Goal: Task Accomplishment & Management: Complete application form

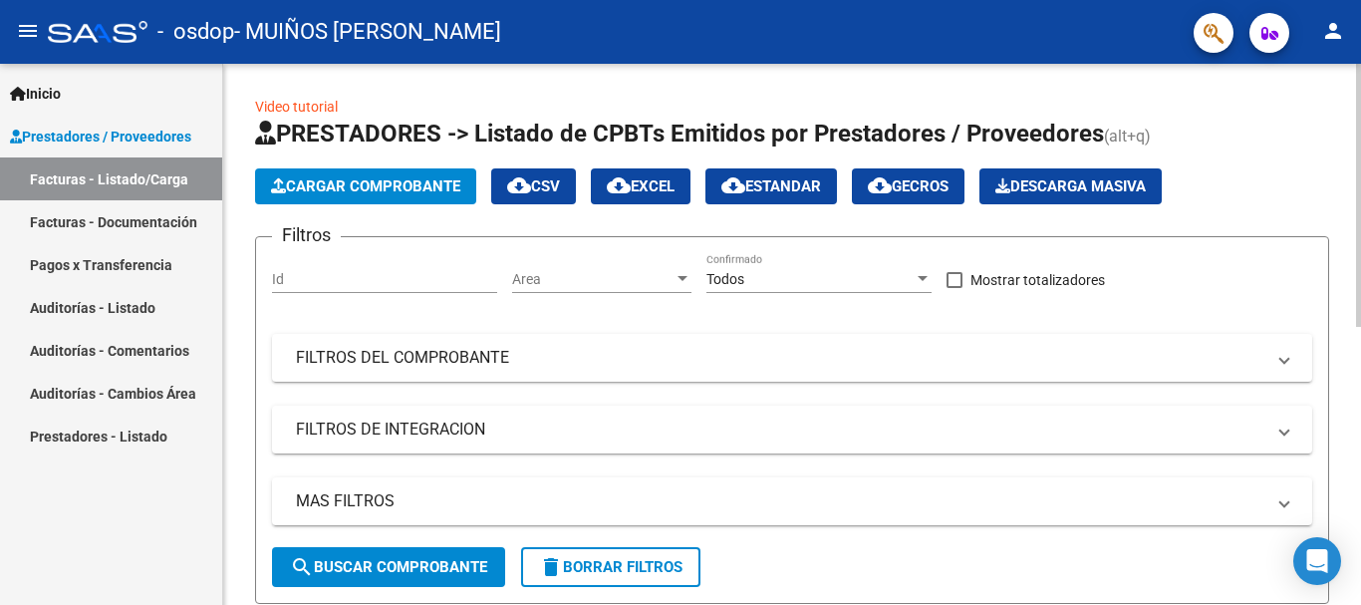
click at [343, 181] on span "Cargar Comprobante" at bounding box center [365, 186] width 189 height 18
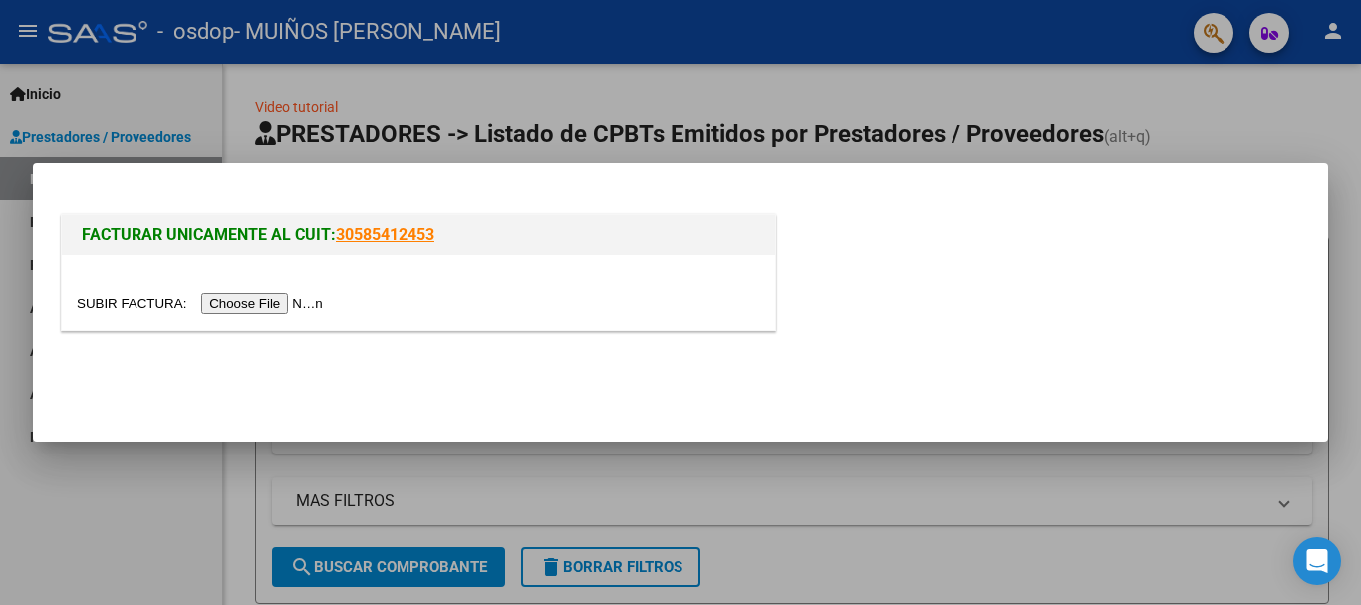
click at [171, 459] on div at bounding box center [680, 302] width 1361 height 605
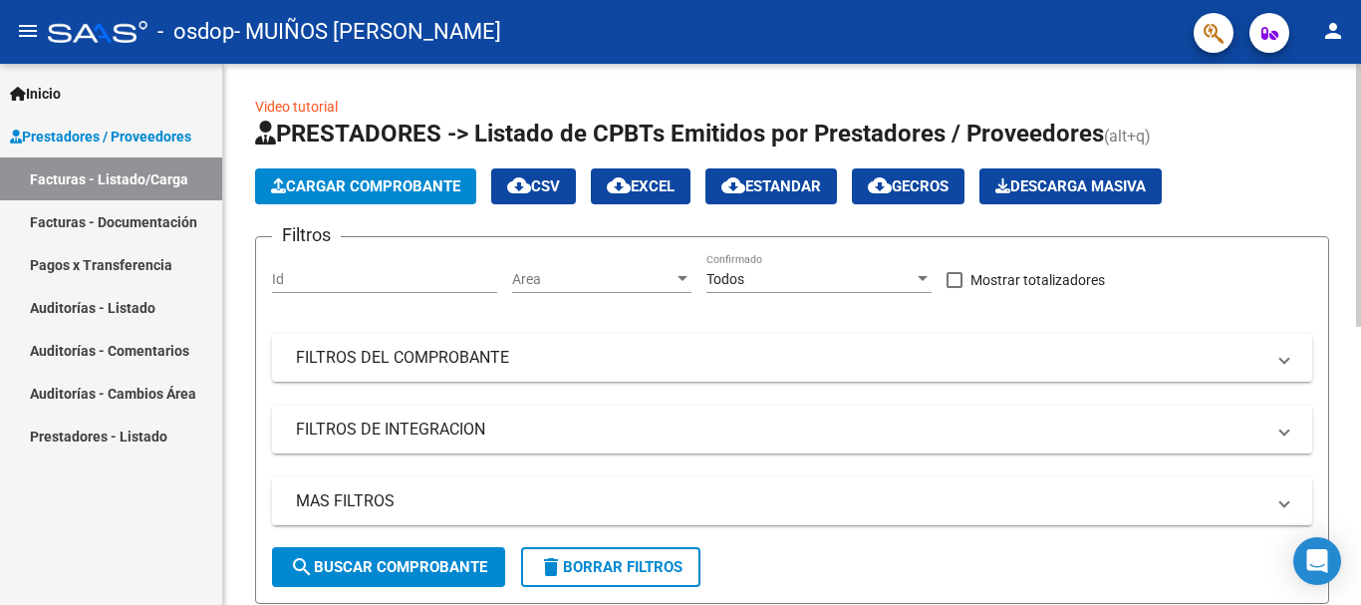
scroll to position [100, 0]
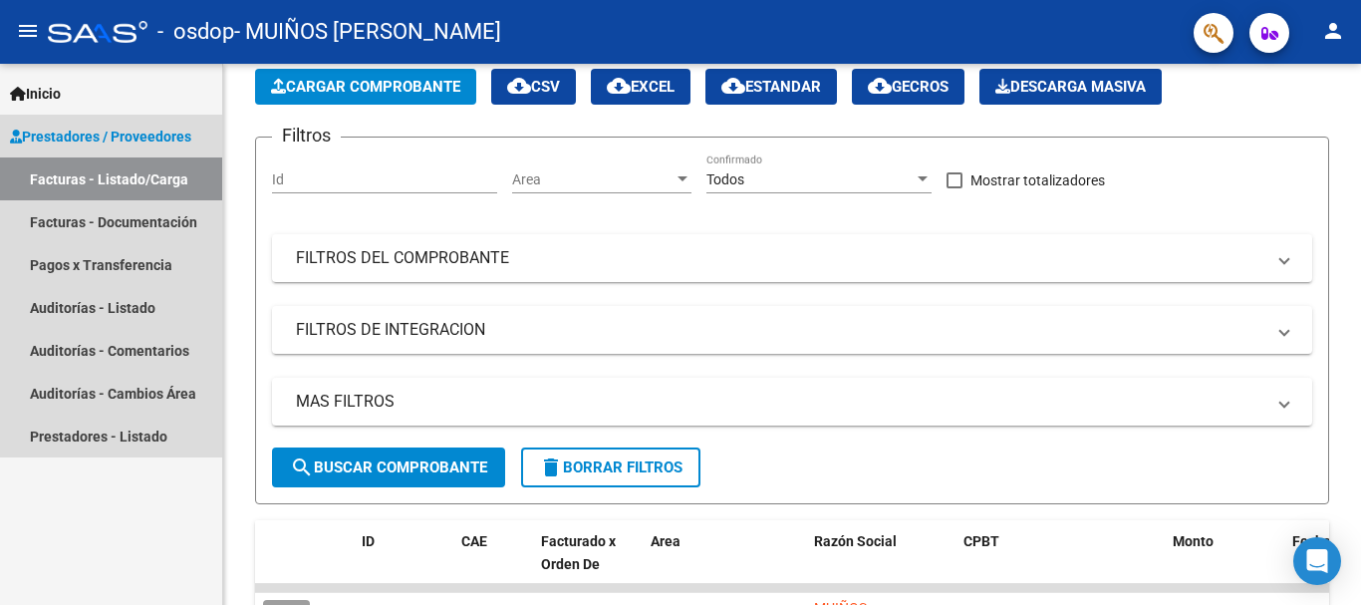
click at [128, 182] on link "Facturas - Listado/Carga" at bounding box center [111, 178] width 222 height 43
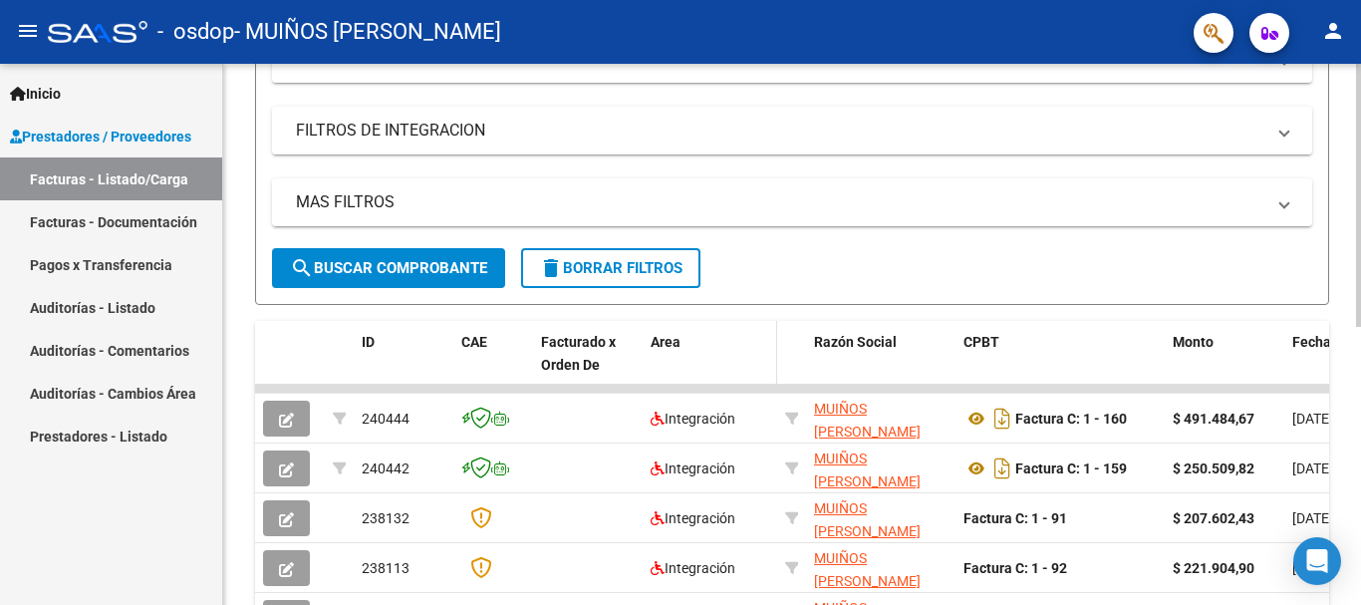
scroll to position [0, 0]
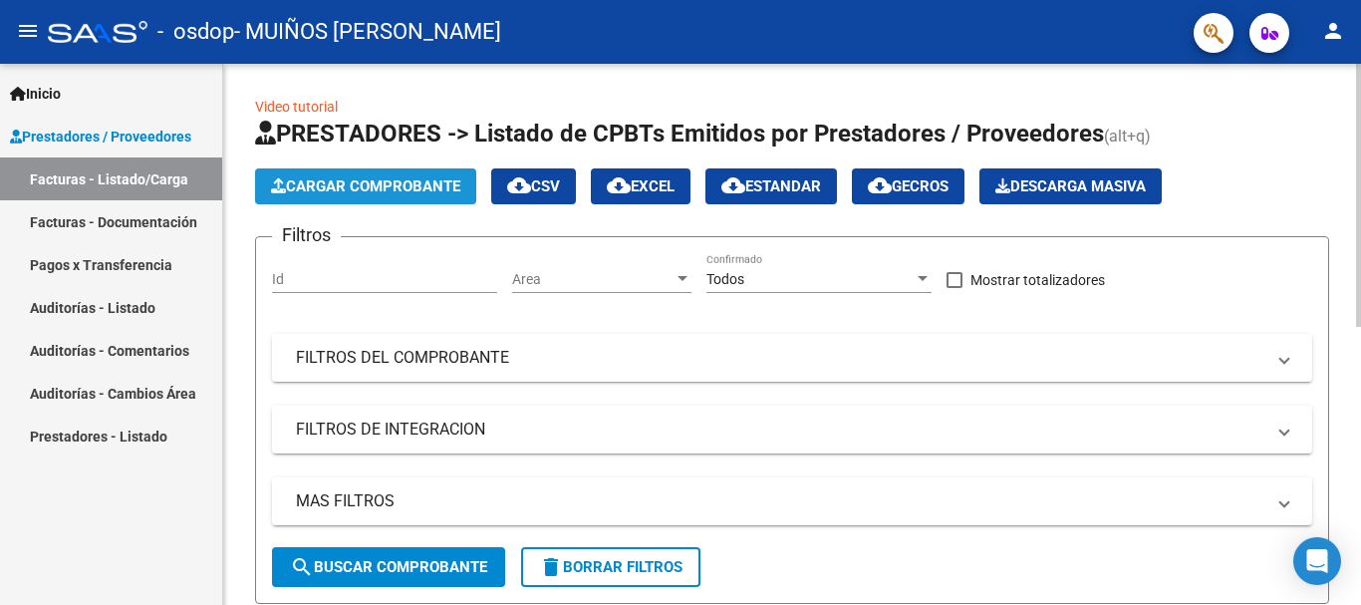
click at [324, 184] on span "Cargar Comprobante" at bounding box center [365, 186] width 189 height 18
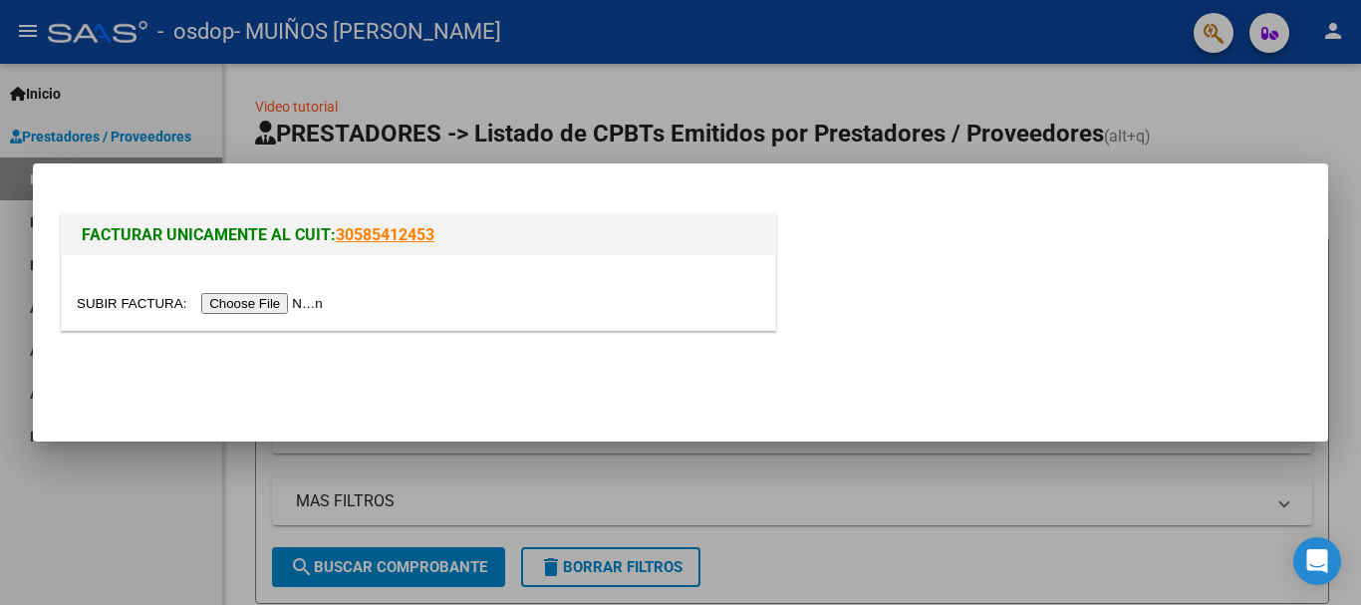
click at [273, 303] on input "file" at bounding box center [203, 303] width 252 height 21
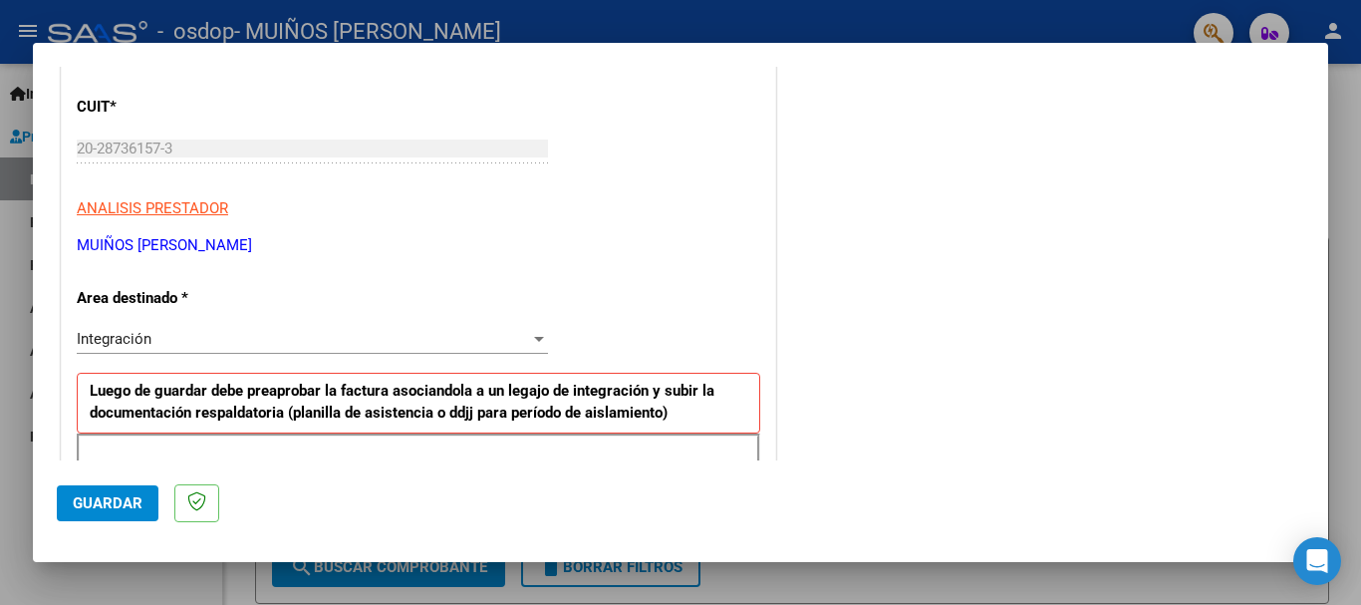
scroll to position [299, 0]
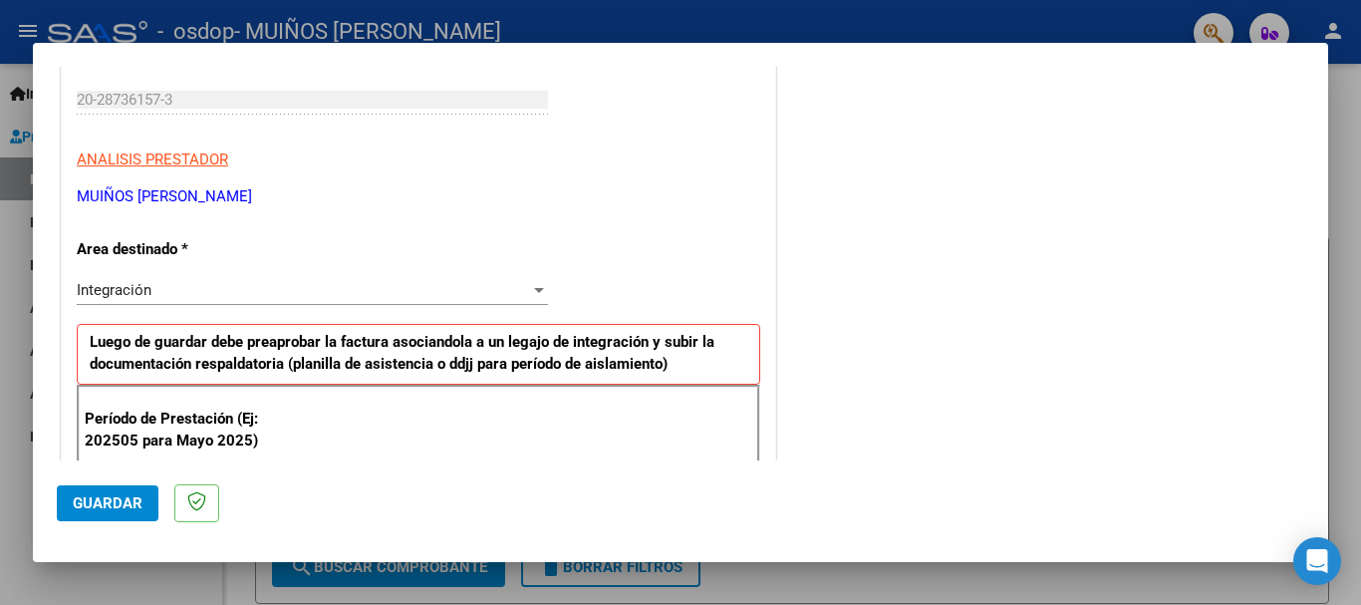
click at [534, 292] on div at bounding box center [539, 290] width 10 height 5
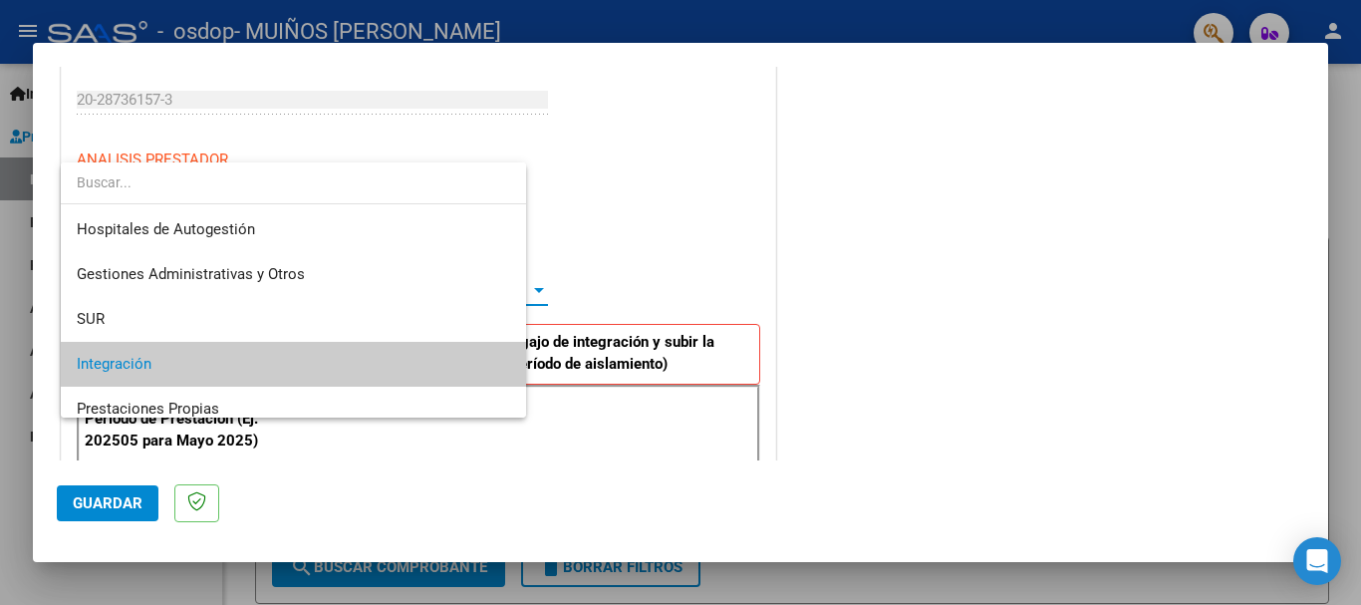
scroll to position [75, 0]
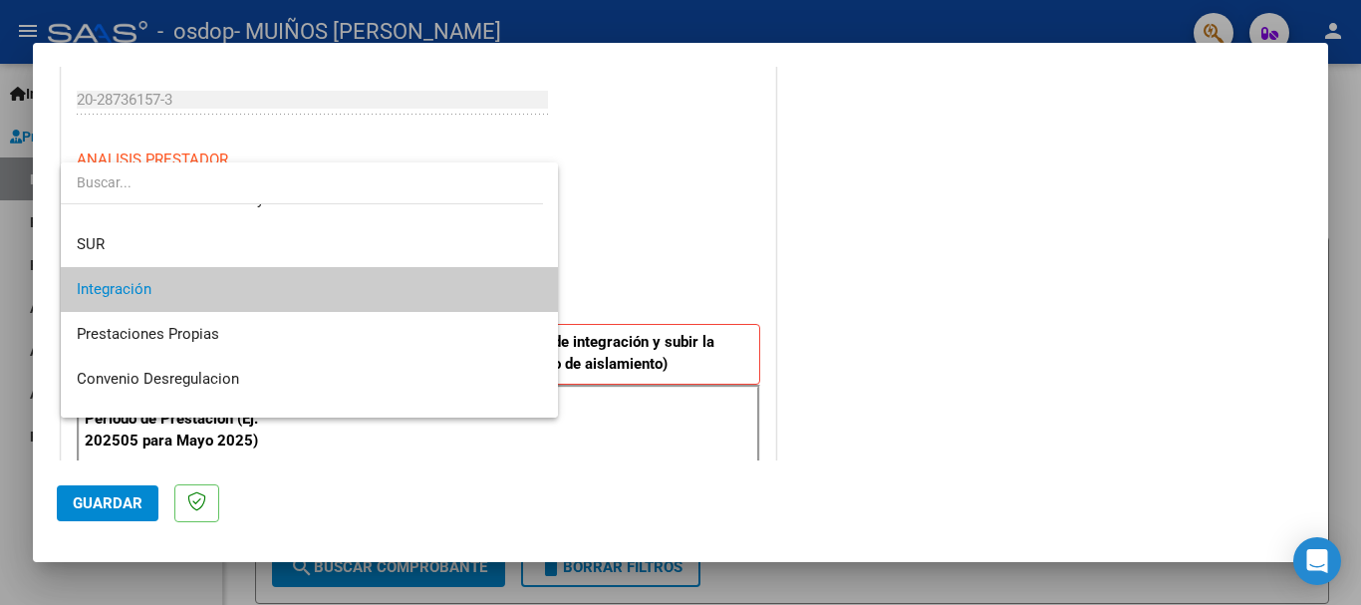
click at [459, 289] on span "Integración" at bounding box center [309, 289] width 465 height 45
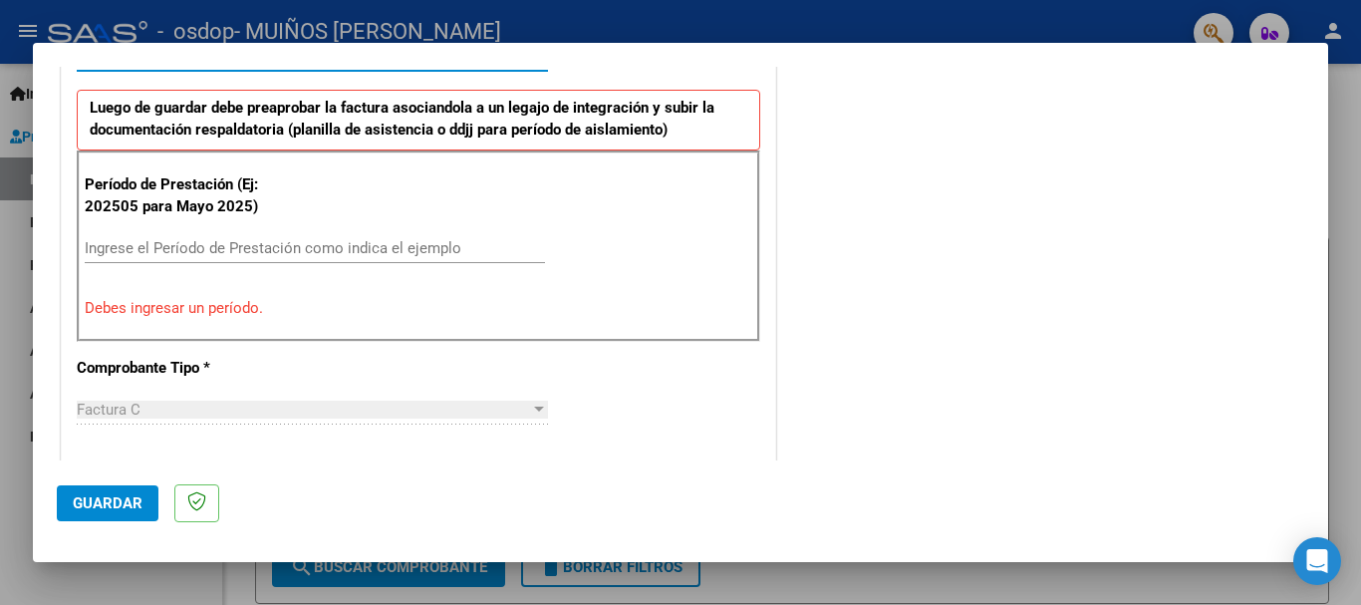
scroll to position [498, 0]
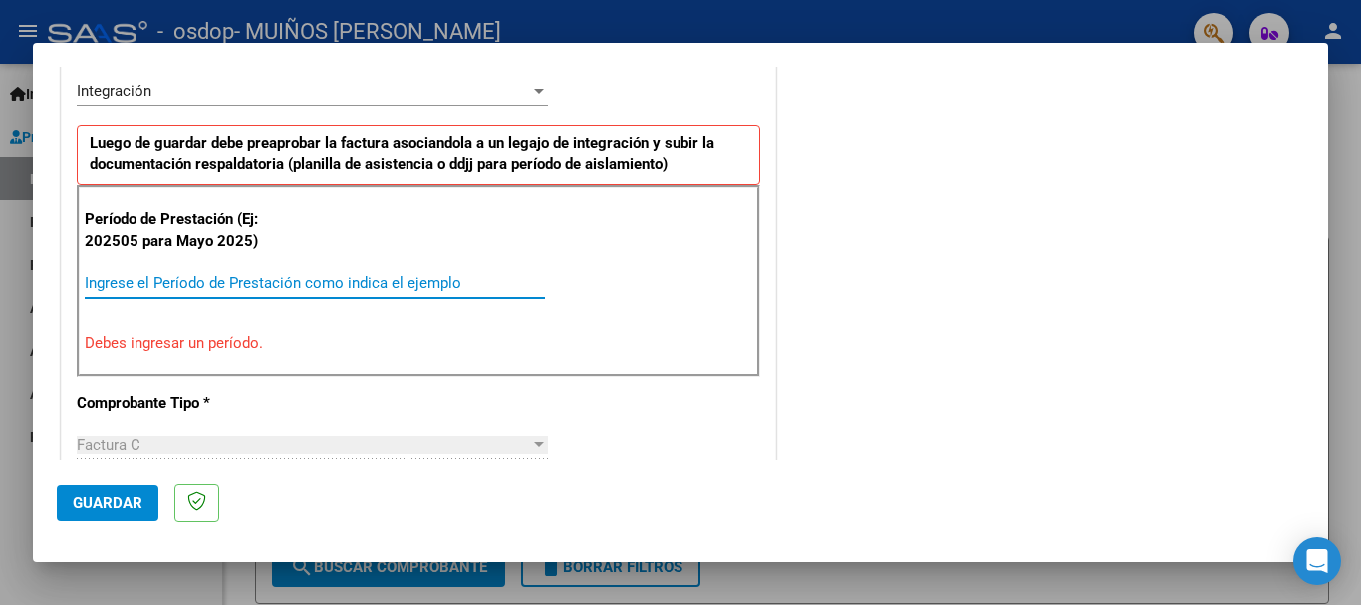
click at [180, 281] on input "Ingrese el Período de Prestación como indica el ejemplo" at bounding box center [315, 283] width 460 height 18
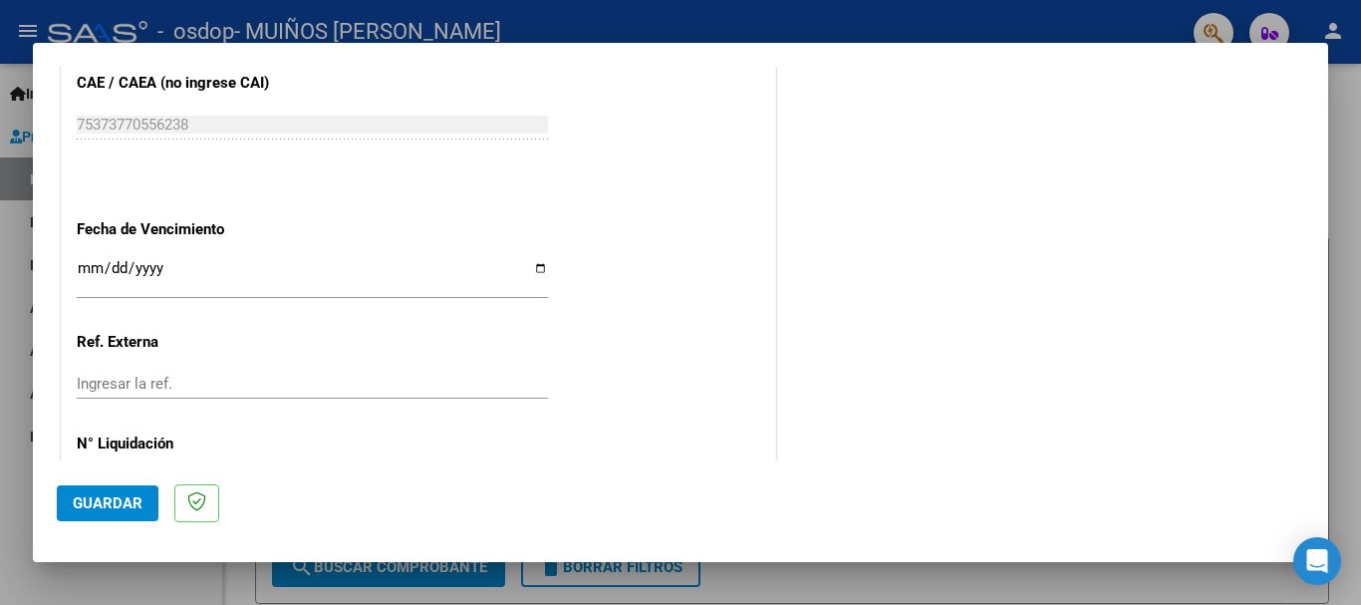
scroll to position [1295, 0]
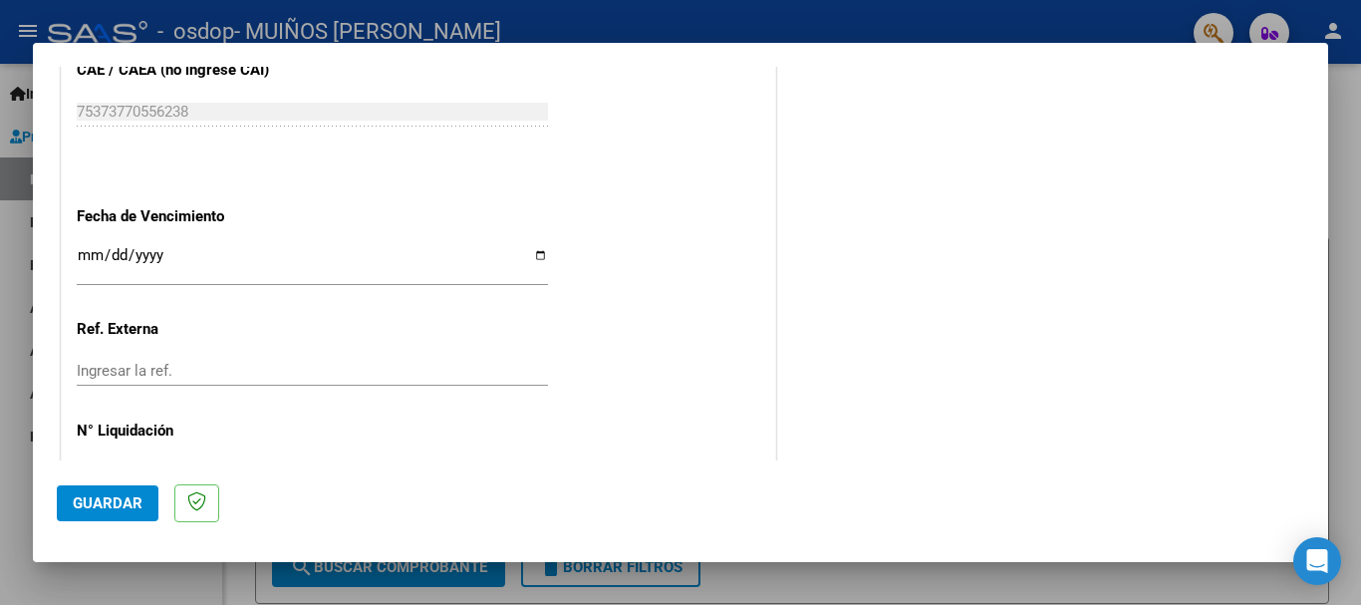
type input "202508"
click at [187, 374] on input "Ingresar la ref." at bounding box center [312, 371] width 471 height 18
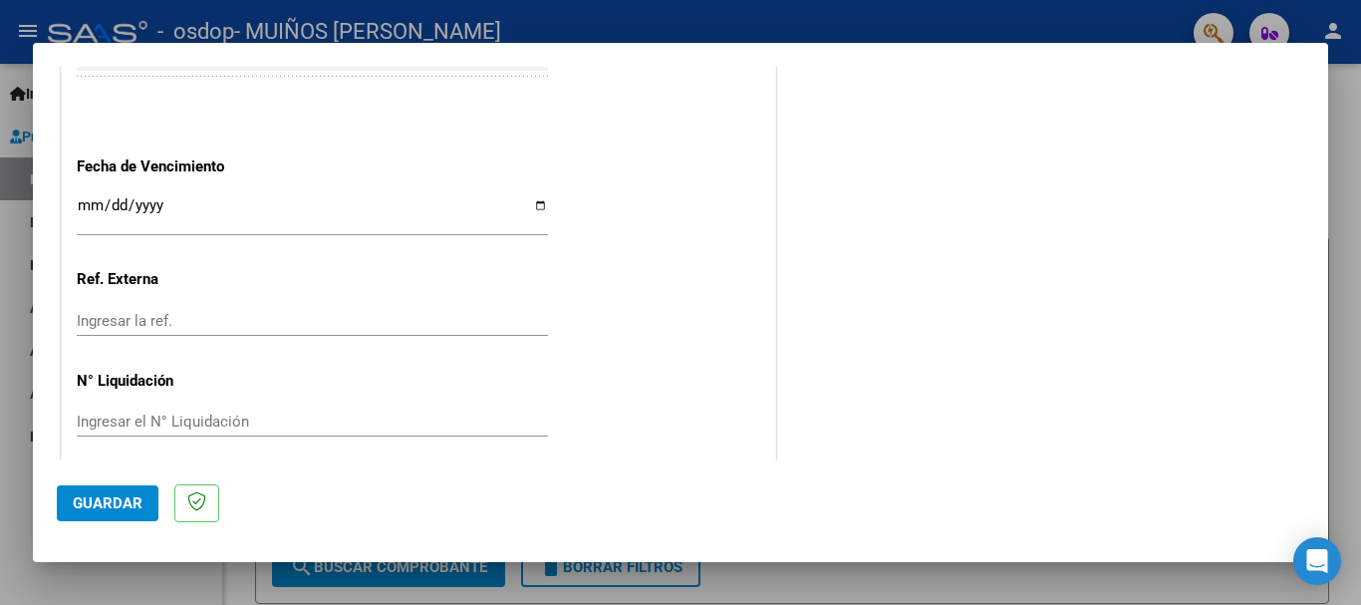
scroll to position [1360, 0]
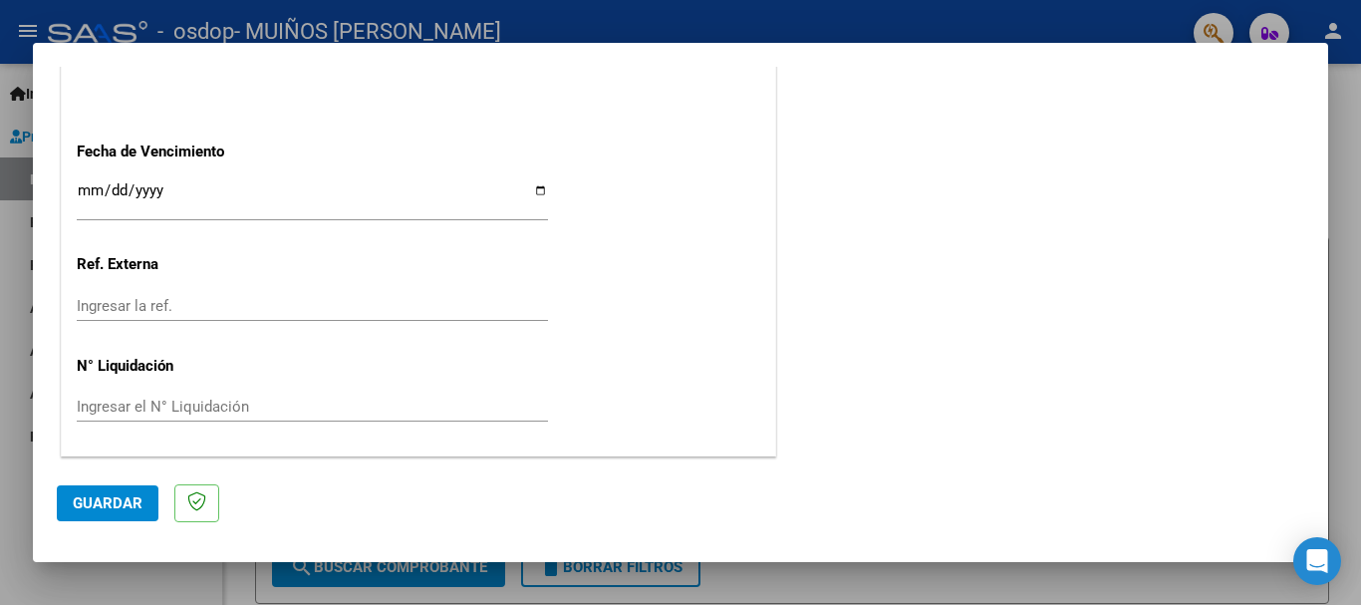
click at [842, 30] on div at bounding box center [680, 302] width 1361 height 605
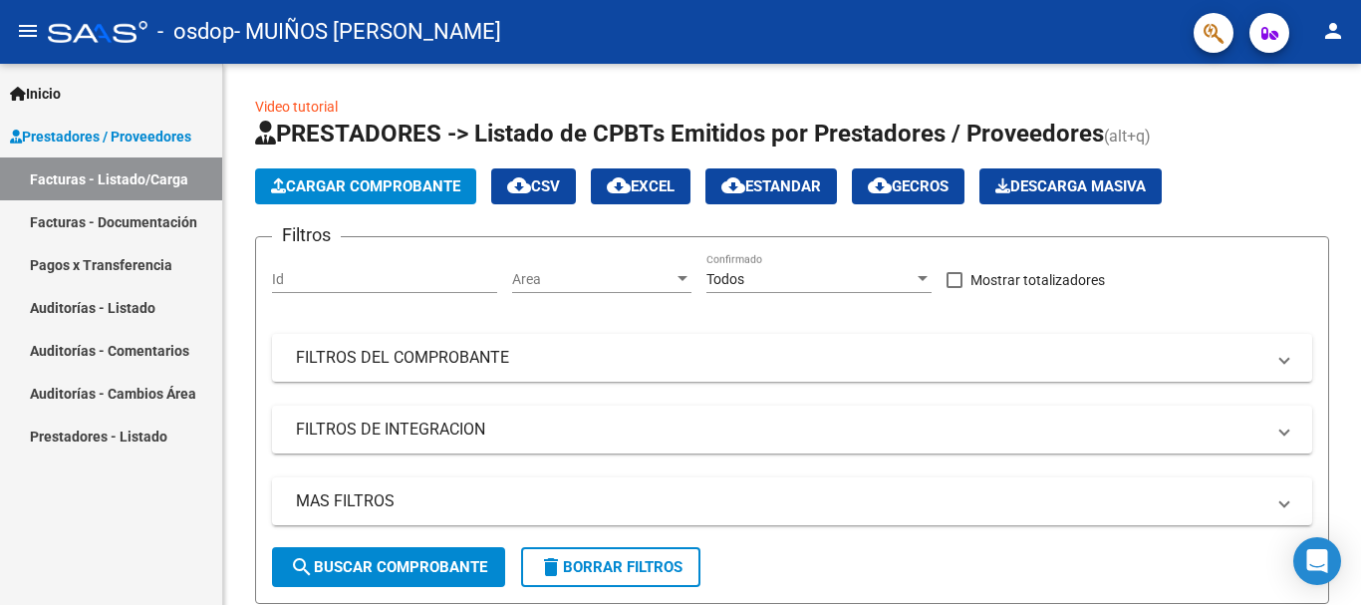
click at [61, 98] on span "Inicio" at bounding box center [35, 94] width 51 height 22
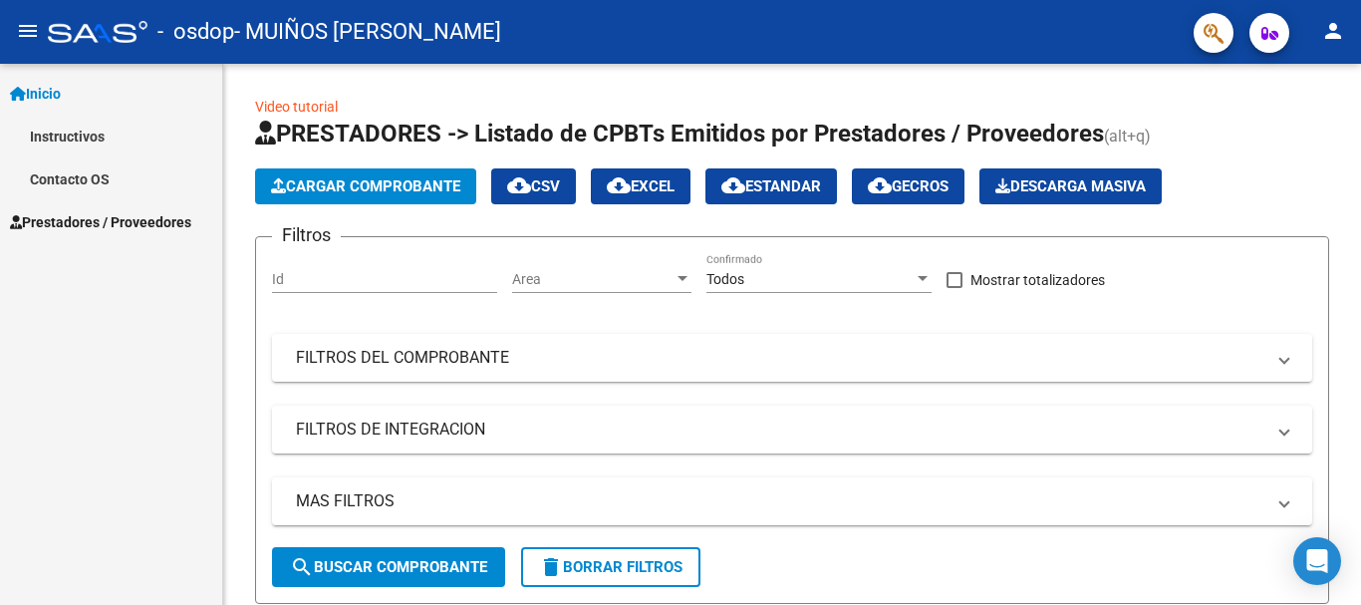
click at [73, 134] on link "Instructivos" at bounding box center [111, 136] width 222 height 43
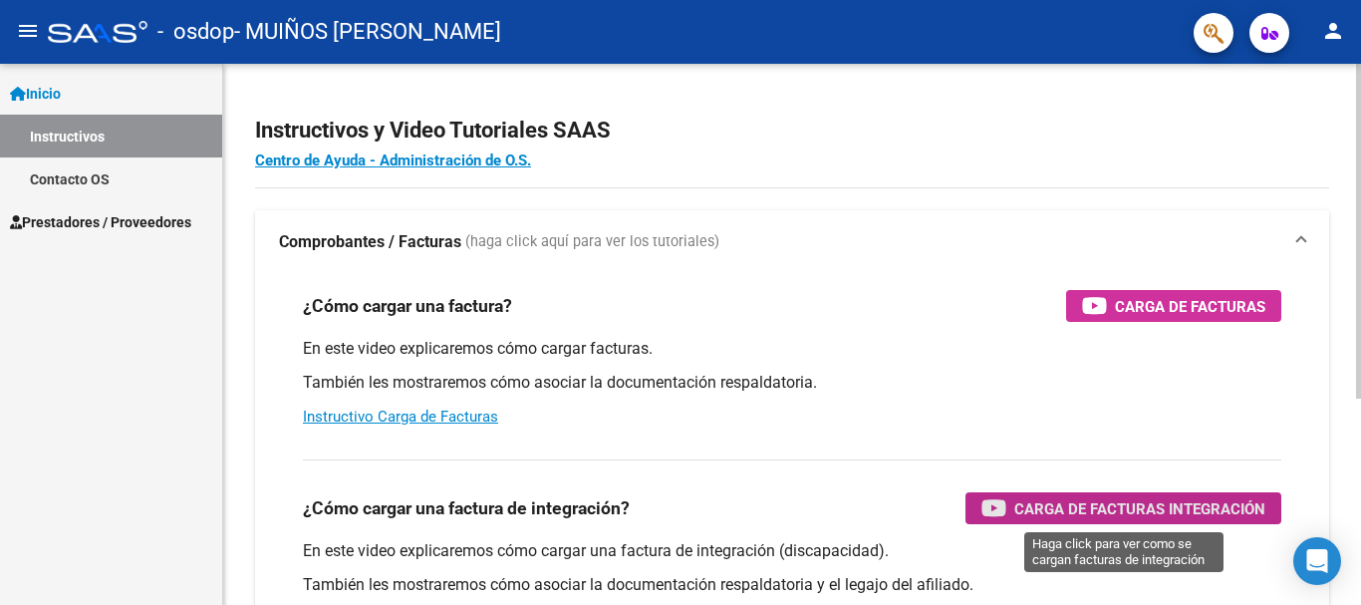
click at [1101, 517] on span "Carga de Facturas Integración" at bounding box center [1139, 508] width 251 height 25
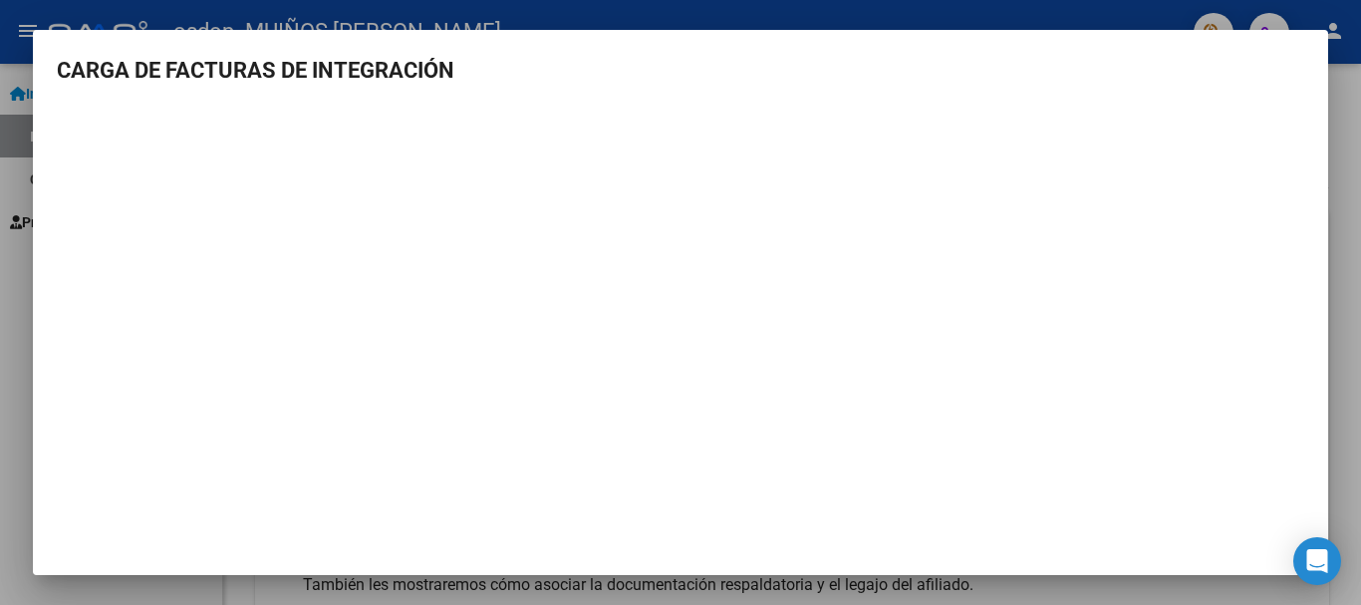
scroll to position [2, 0]
click at [1101, 15] on div at bounding box center [680, 302] width 1361 height 605
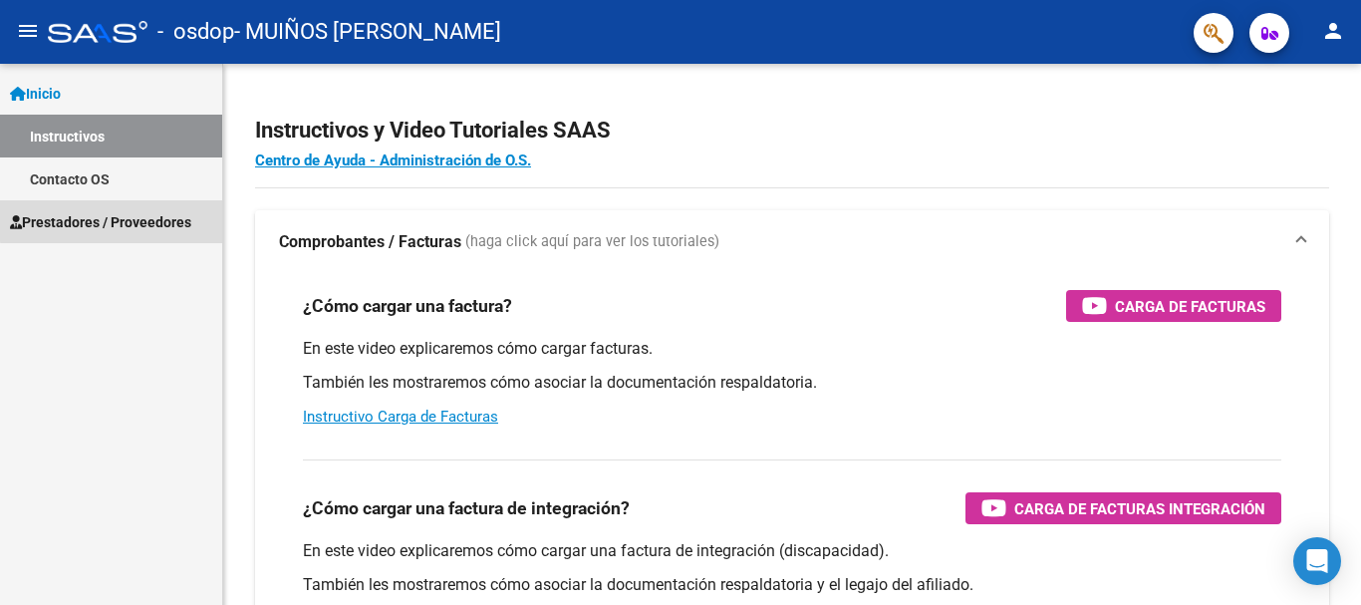
click at [112, 216] on span "Prestadores / Proveedores" at bounding box center [100, 222] width 181 height 22
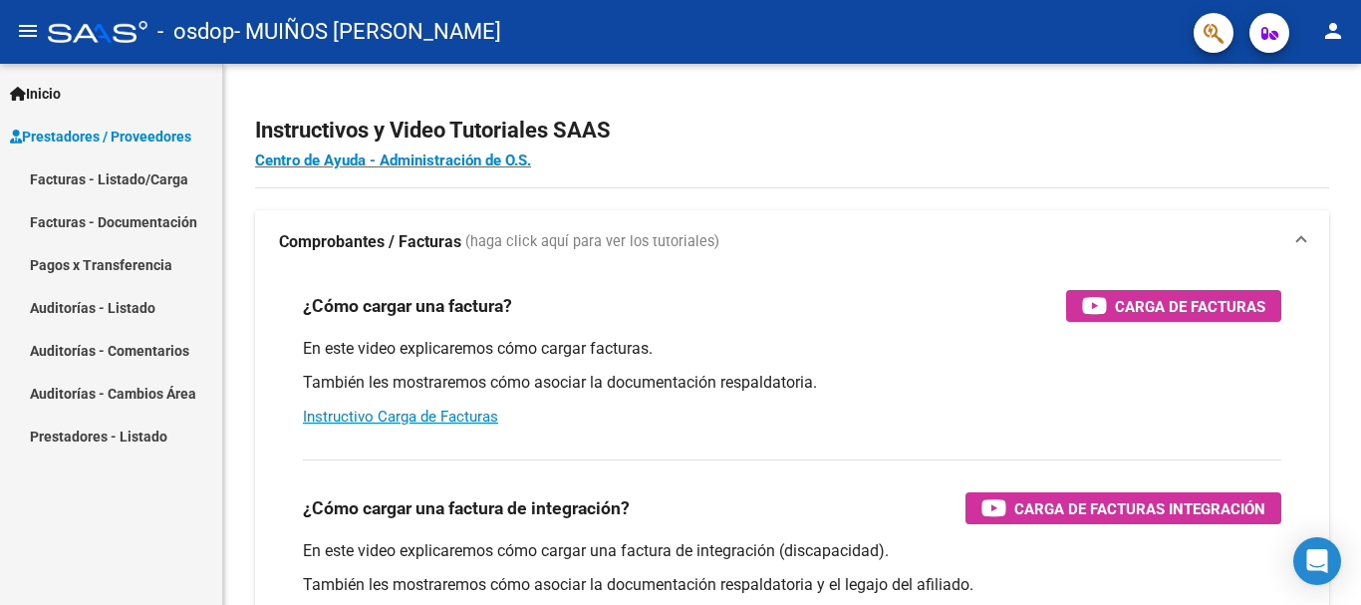
click at [109, 174] on link "Facturas - Listado/Carga" at bounding box center [111, 178] width 222 height 43
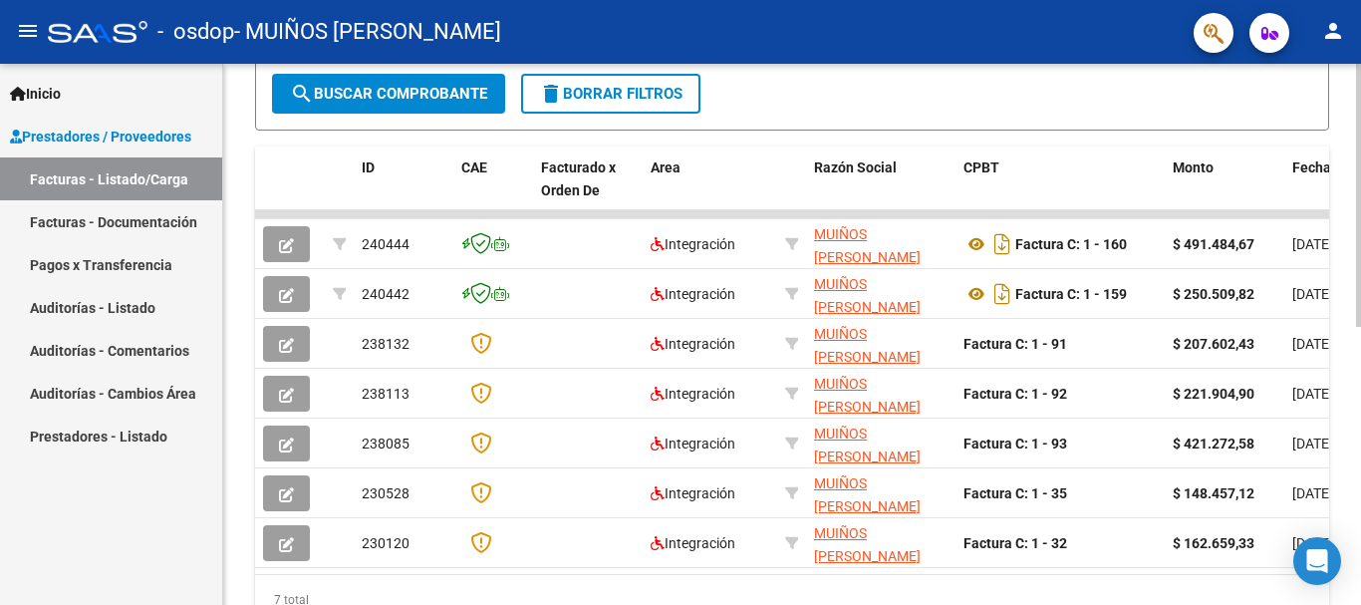
click at [433, 92] on span "search Buscar Comprobante" at bounding box center [388, 94] width 197 height 18
click at [128, 178] on link "Facturas - Listado/Carga" at bounding box center [111, 178] width 222 height 43
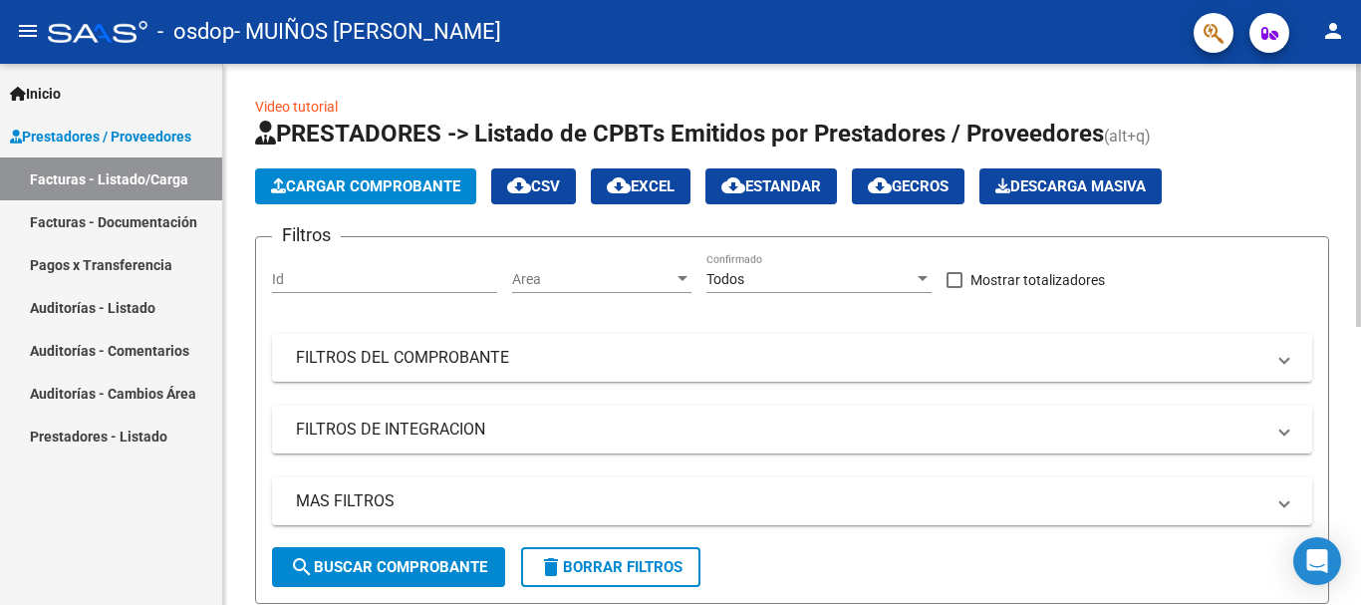
click at [358, 182] on span "Cargar Comprobante" at bounding box center [365, 186] width 189 height 18
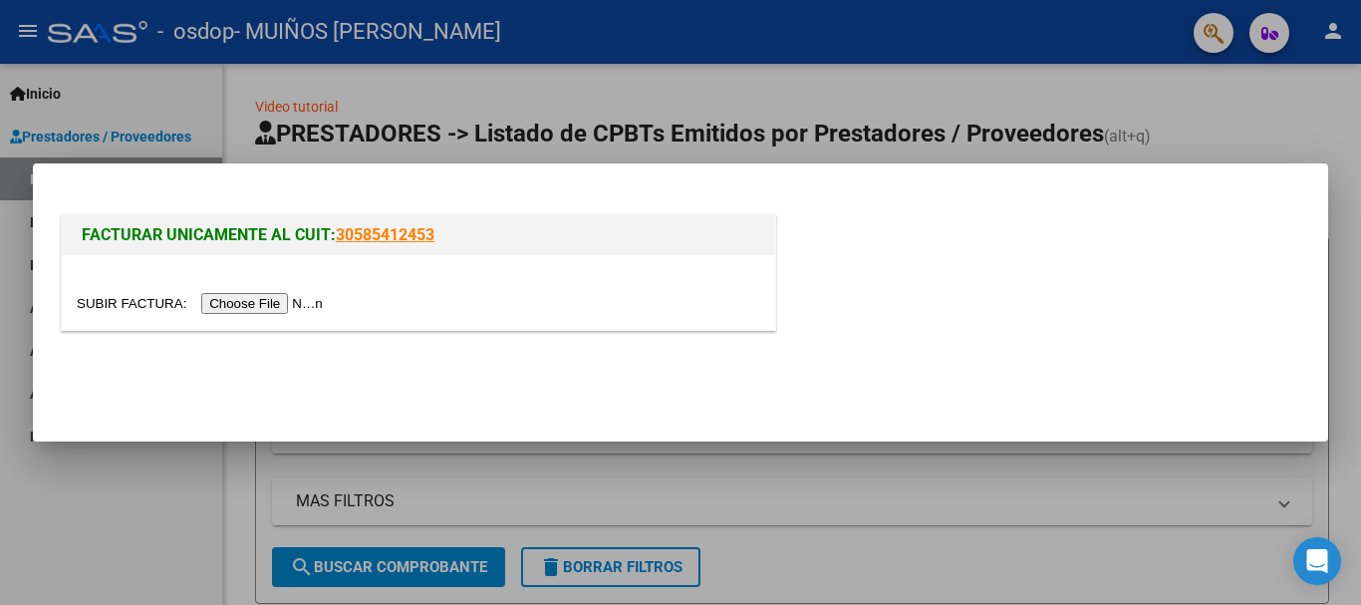
click at [254, 303] on input "file" at bounding box center [203, 303] width 252 height 21
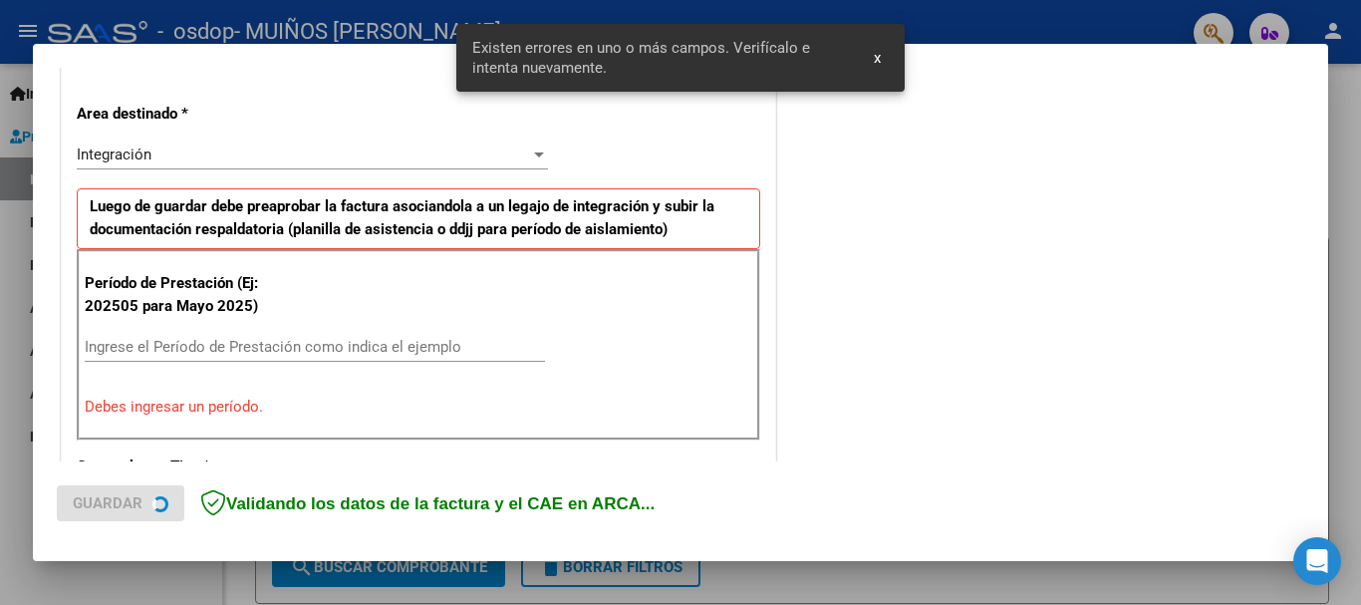
scroll to position [460, 0]
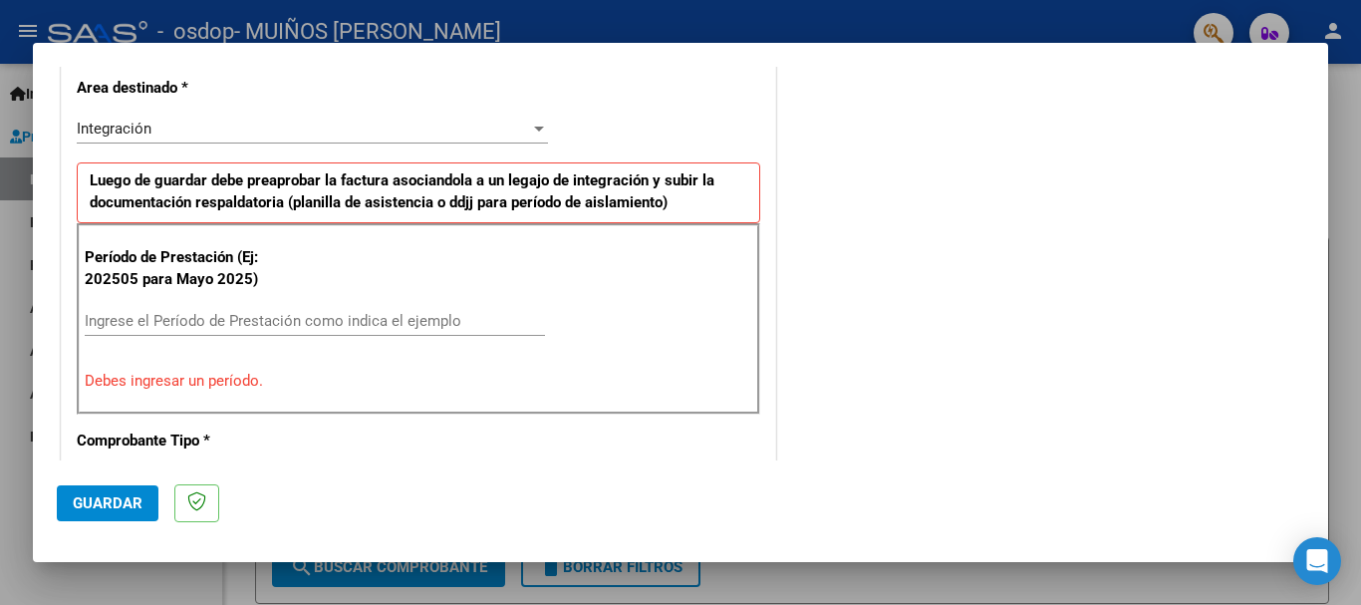
click at [247, 316] on input "Ingrese el Período de Prestación como indica el ejemplo" at bounding box center [315, 321] width 460 height 18
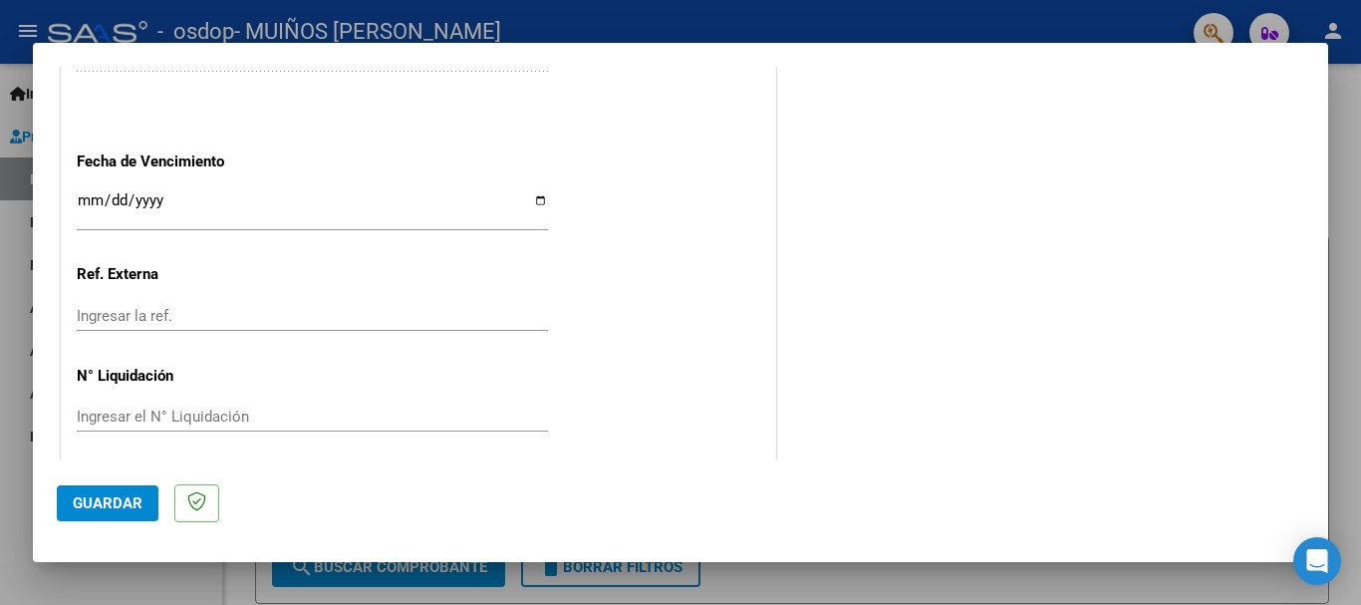
scroll to position [1360, 0]
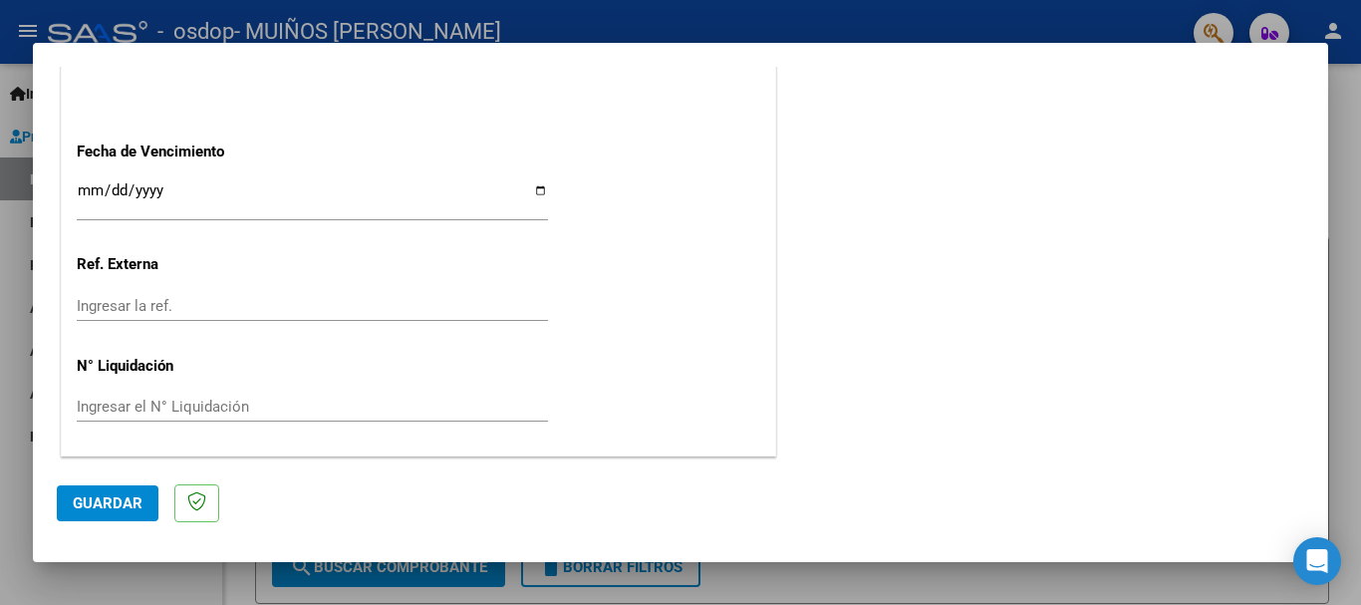
type input "202508"
click at [105, 497] on span "Guardar" at bounding box center [108, 503] width 70 height 18
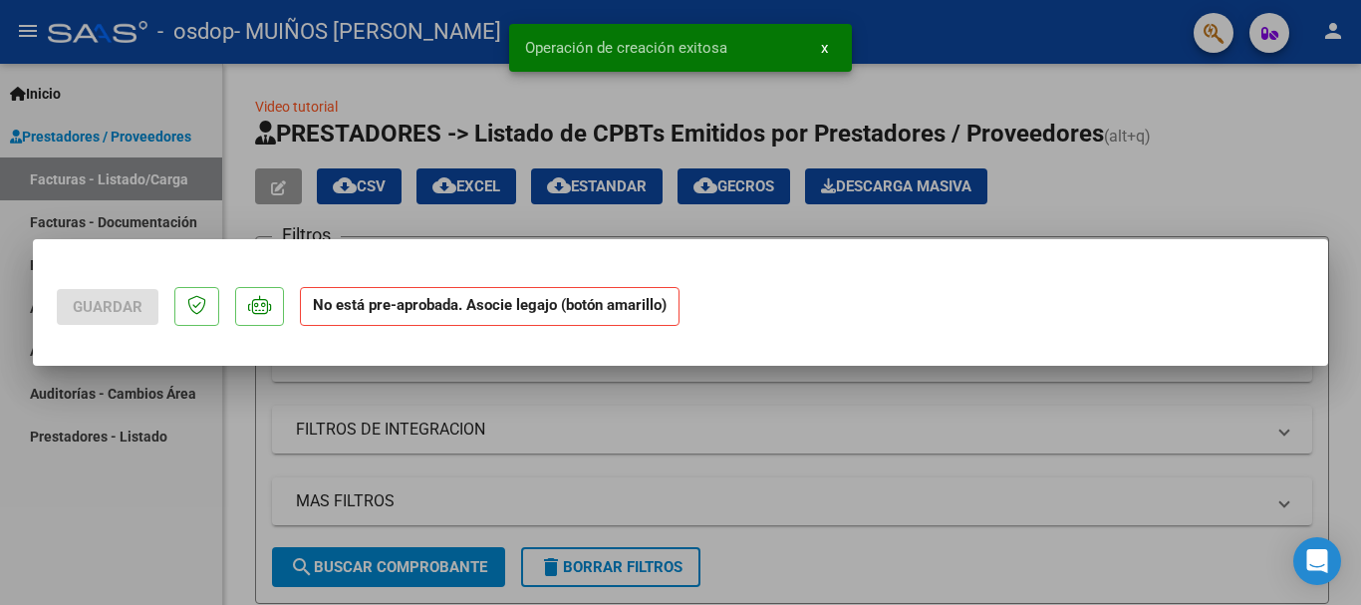
scroll to position [0, 0]
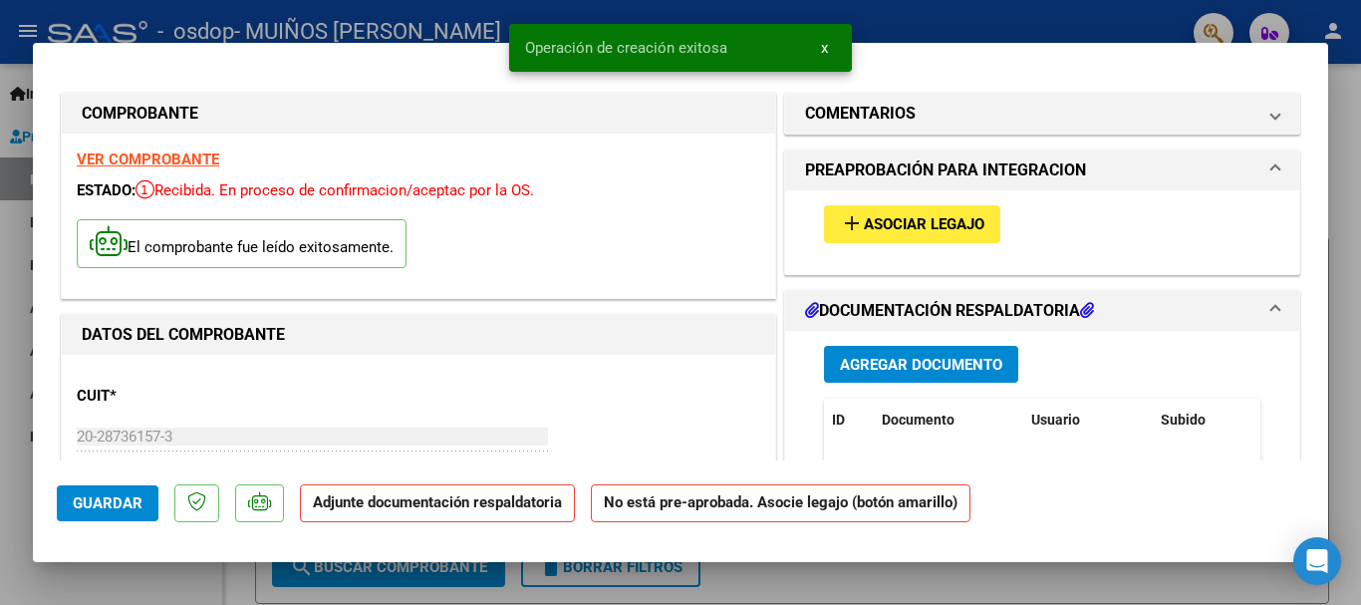
click at [912, 225] on span "Asociar Legajo" at bounding box center [924, 225] width 121 height 18
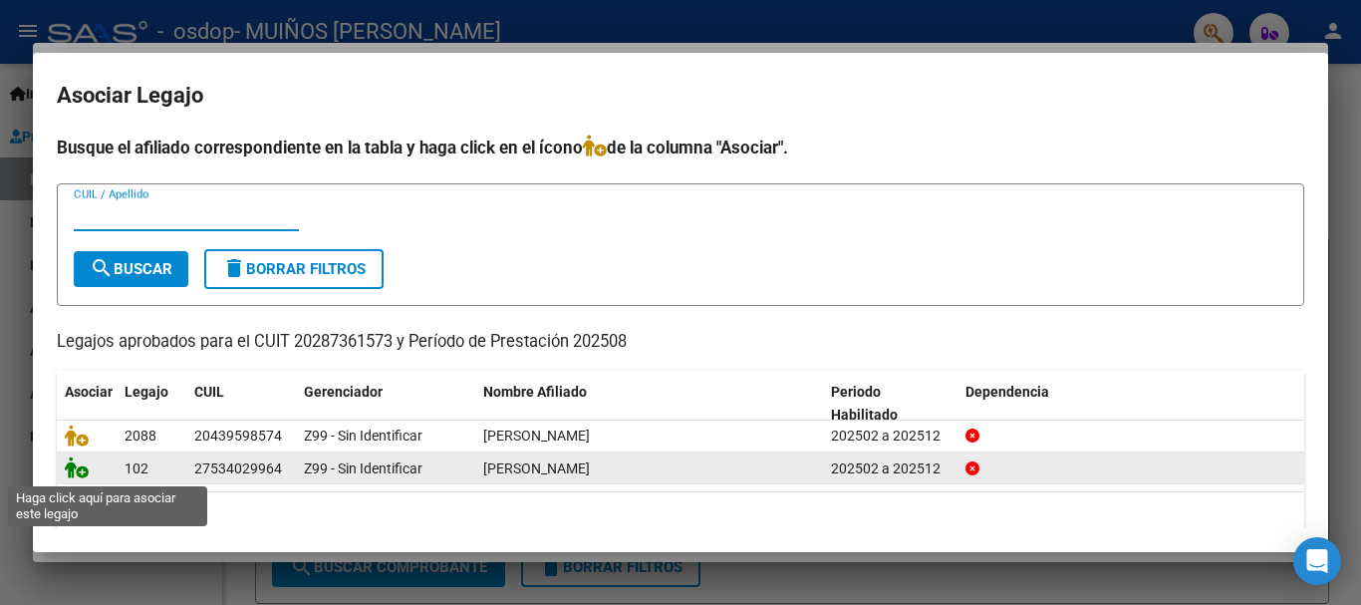
click at [80, 472] on icon at bounding box center [77, 467] width 24 height 22
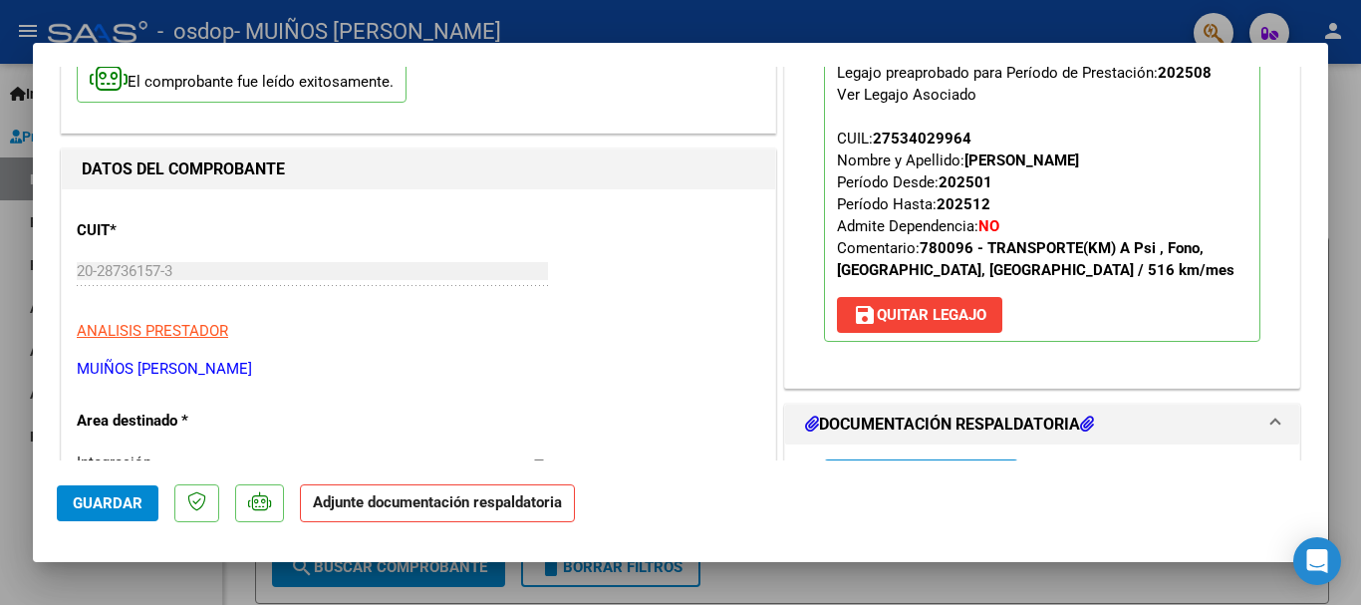
scroll to position [199, 0]
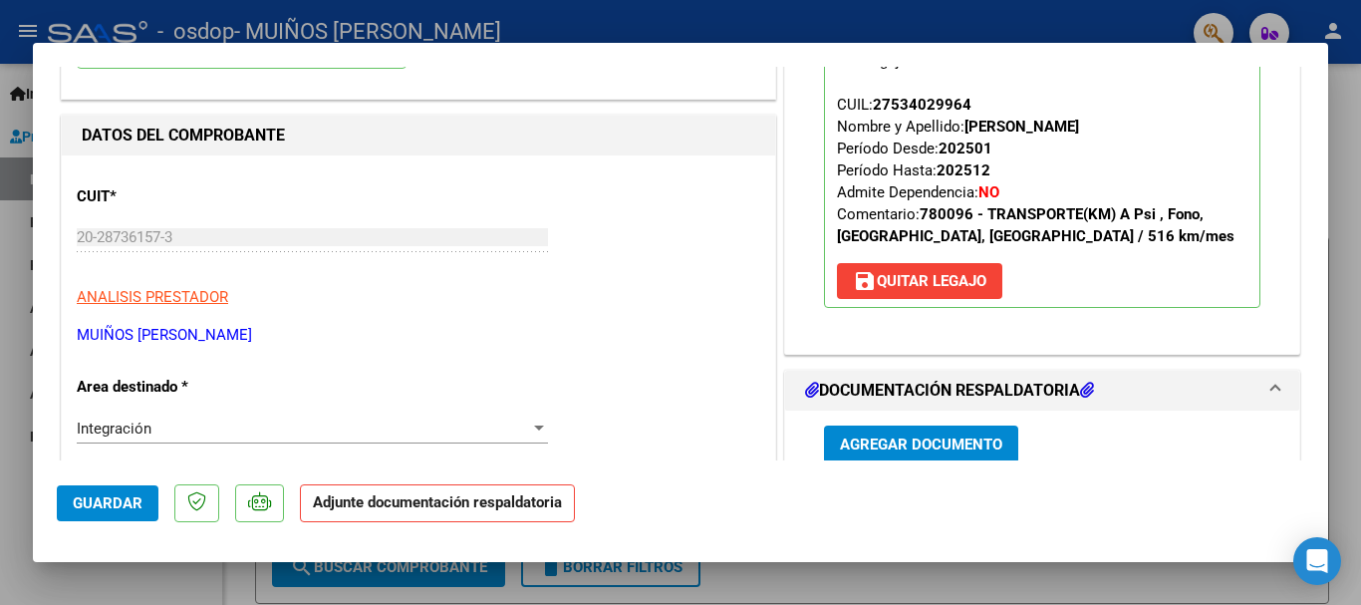
click at [878, 446] on span "Agregar Documento" at bounding box center [921, 445] width 162 height 18
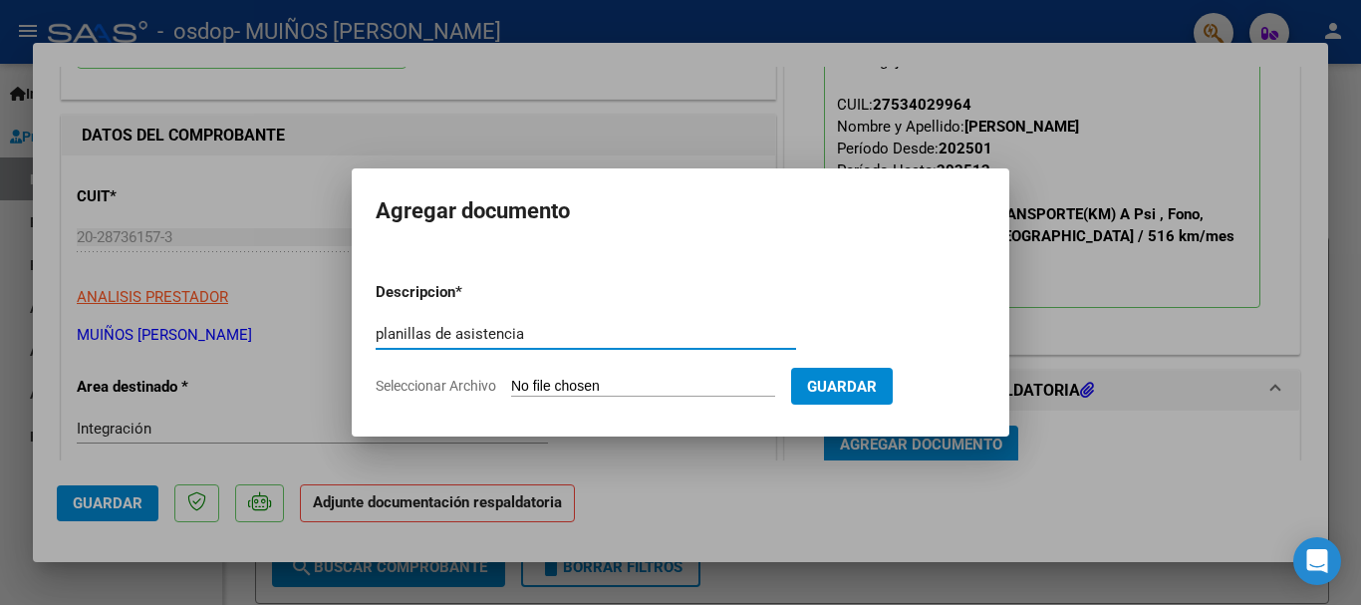
type input "planillas de asistencia"
click at [729, 390] on input "Seleccionar Archivo" at bounding box center [643, 387] width 264 height 19
type input "C:\fakepath\2025-09-11_001.jpg"
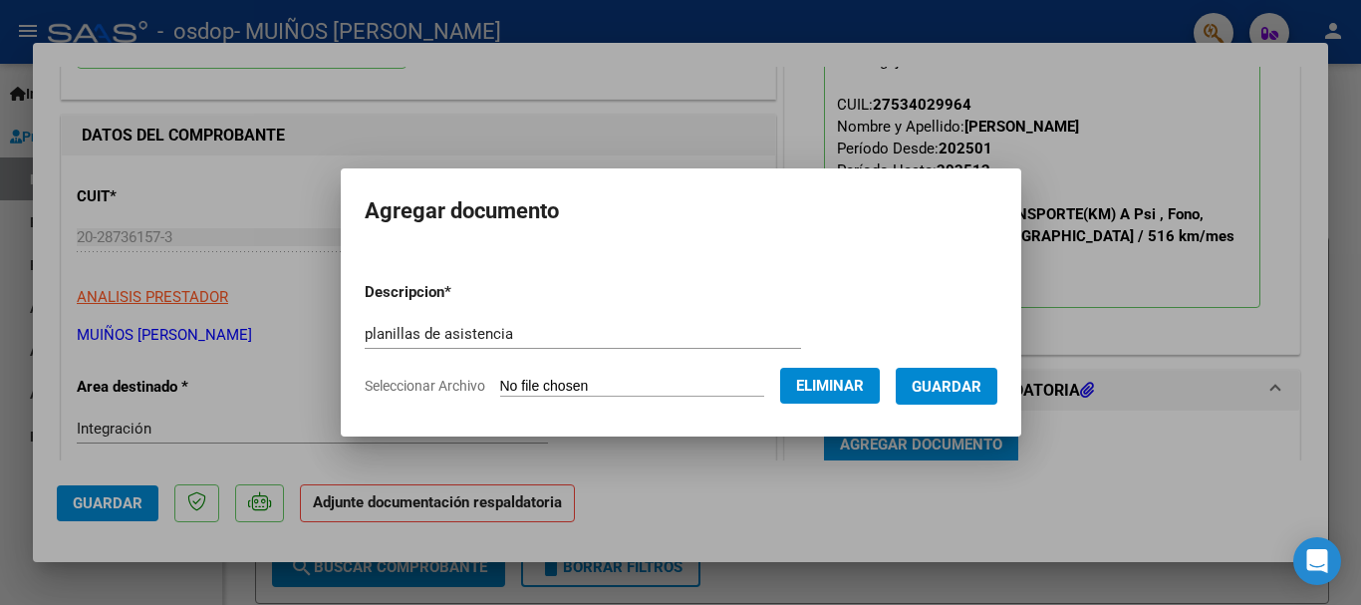
click at [522, 337] on input "planillas de asistencia" at bounding box center [583, 334] width 436 height 18
click at [426, 371] on form "Descripcion * planillas de asistencia Escriba aquí una descripcion Seleccionar …" at bounding box center [681, 338] width 632 height 145
click at [432, 384] on span "Seleccionar Archivo" at bounding box center [425, 386] width 121 height 16
click at [957, 384] on span "Guardar" at bounding box center [946, 387] width 70 height 18
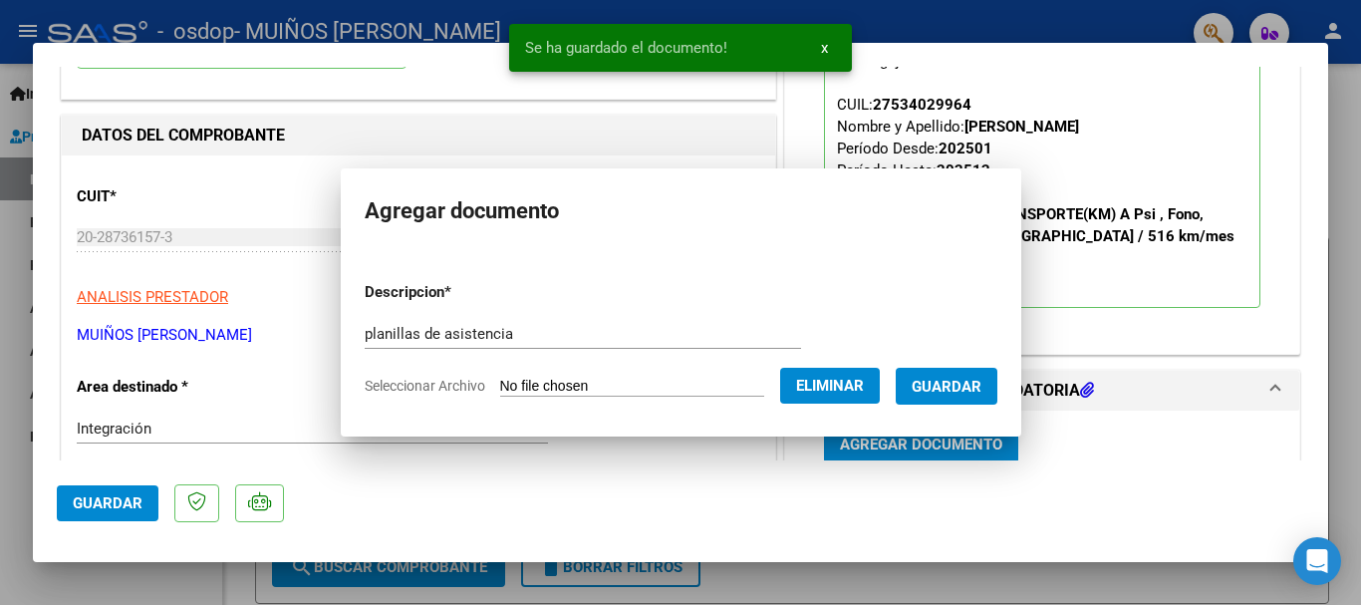
scroll to position [202, 0]
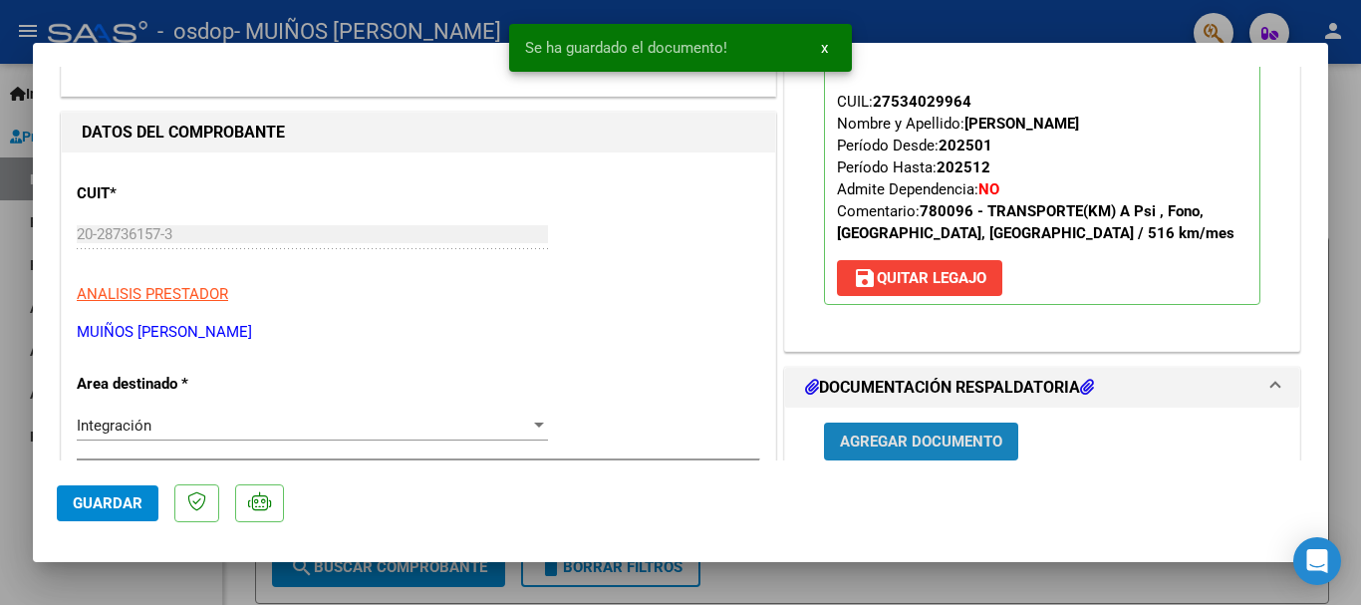
click at [947, 442] on span "Agregar Documento" at bounding box center [921, 442] width 162 height 18
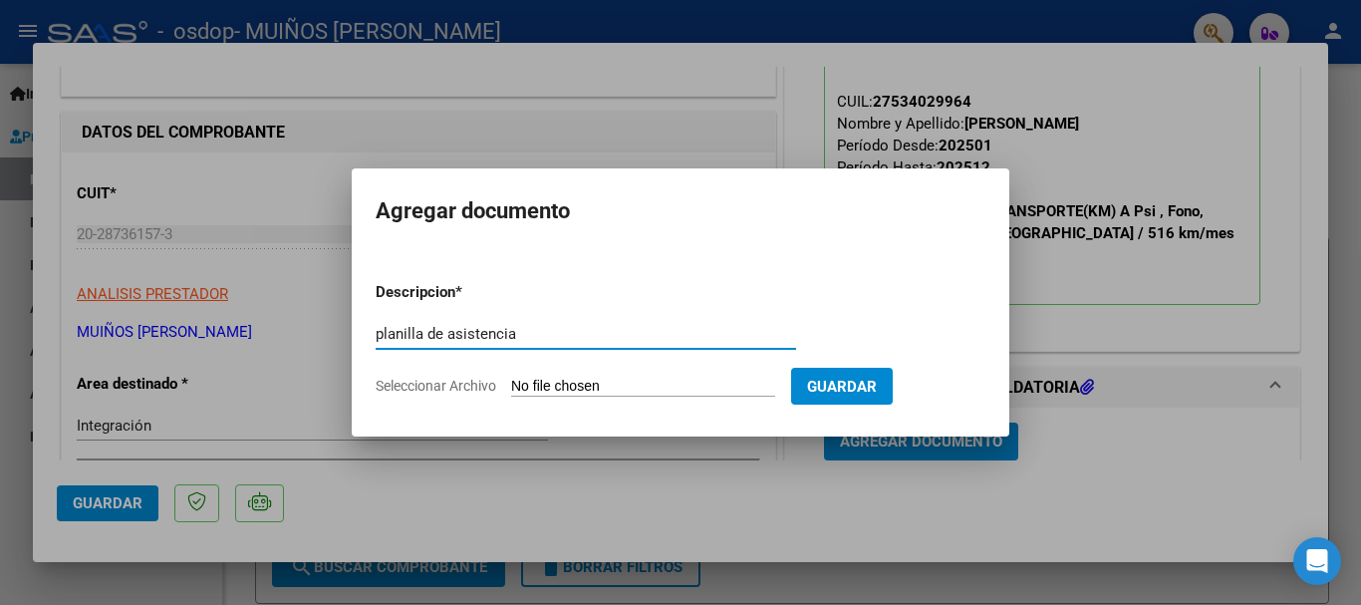
type input "planilla de asistencia"
click at [565, 386] on input "Seleccionar Archivo" at bounding box center [643, 387] width 264 height 19
type input "C:\fakepath\2025-09-11_002.jpg"
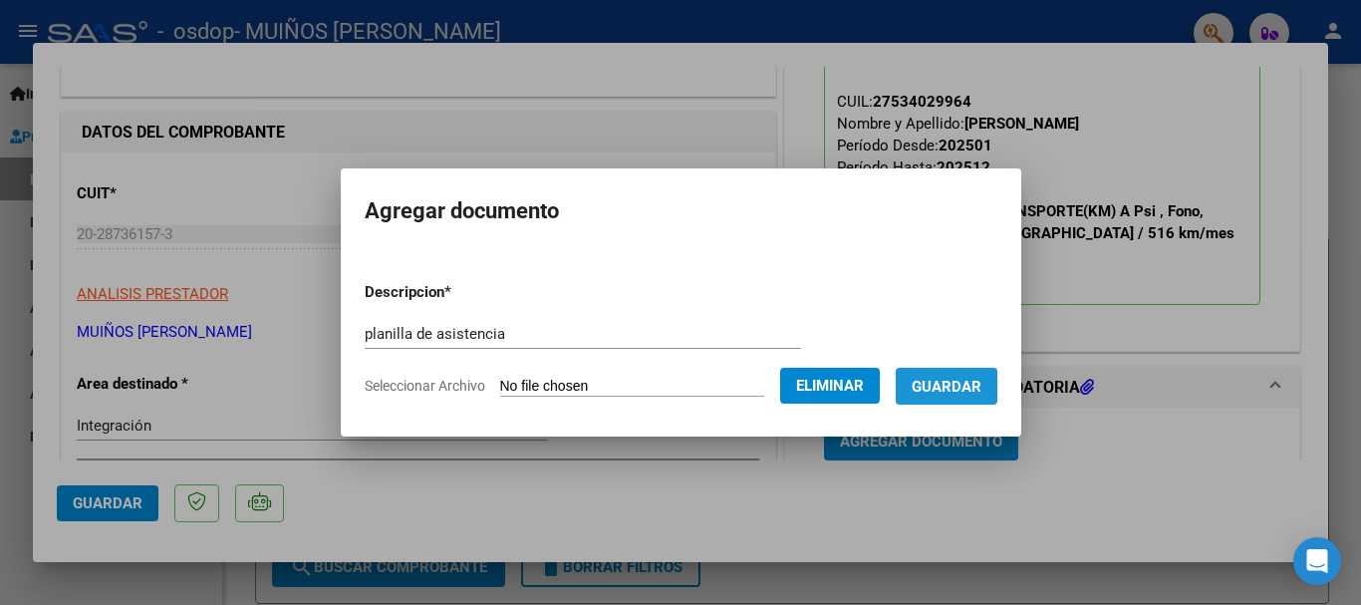
click at [956, 389] on span "Guardar" at bounding box center [946, 387] width 70 height 18
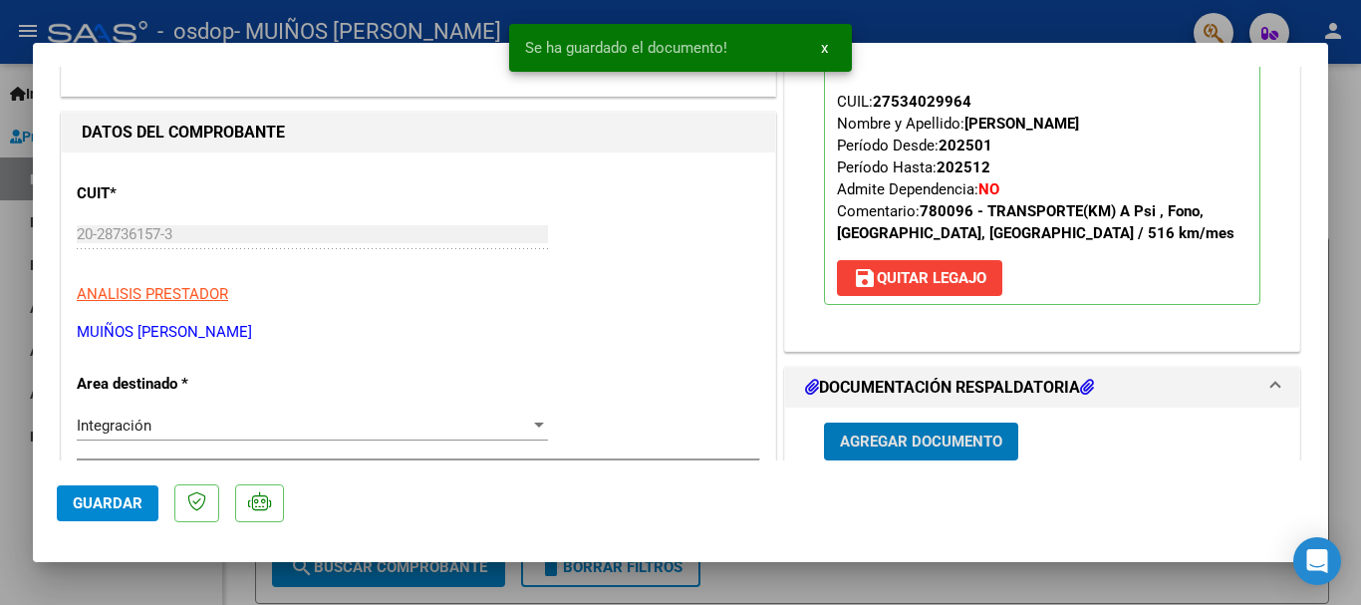
click at [954, 438] on span "Agregar Documento" at bounding box center [921, 442] width 162 height 18
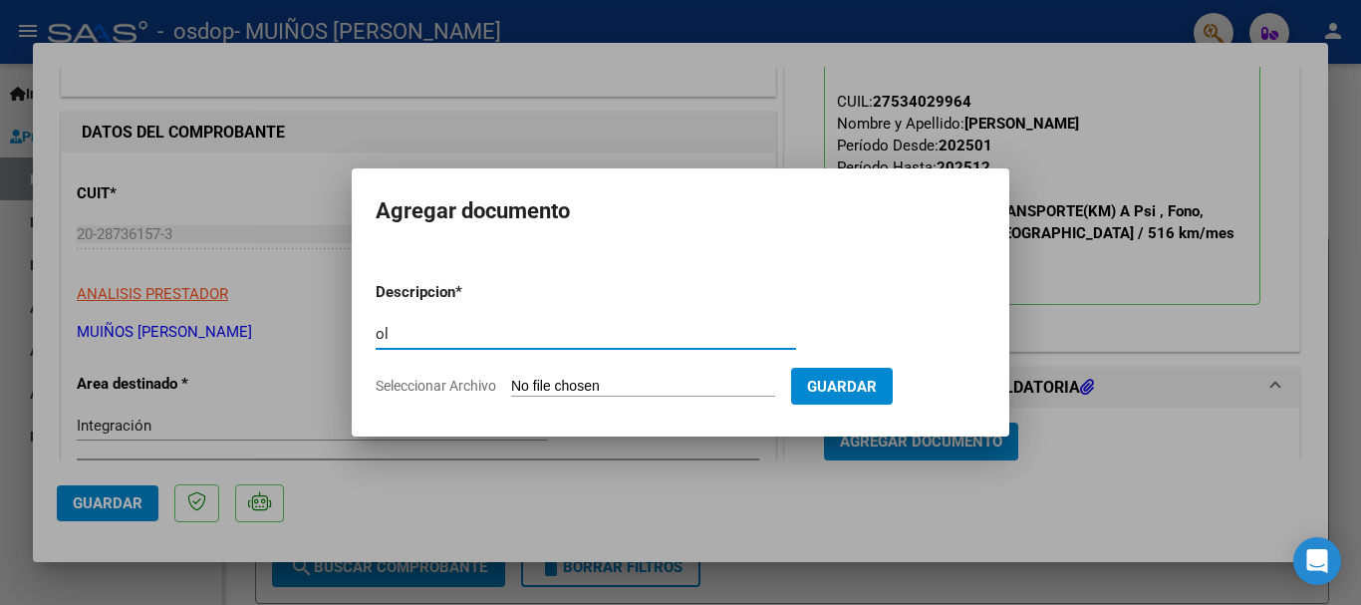
type input "o"
type input "planilla de asistencia"
click at [695, 387] on input "Seleccionar Archivo" at bounding box center [643, 387] width 264 height 19
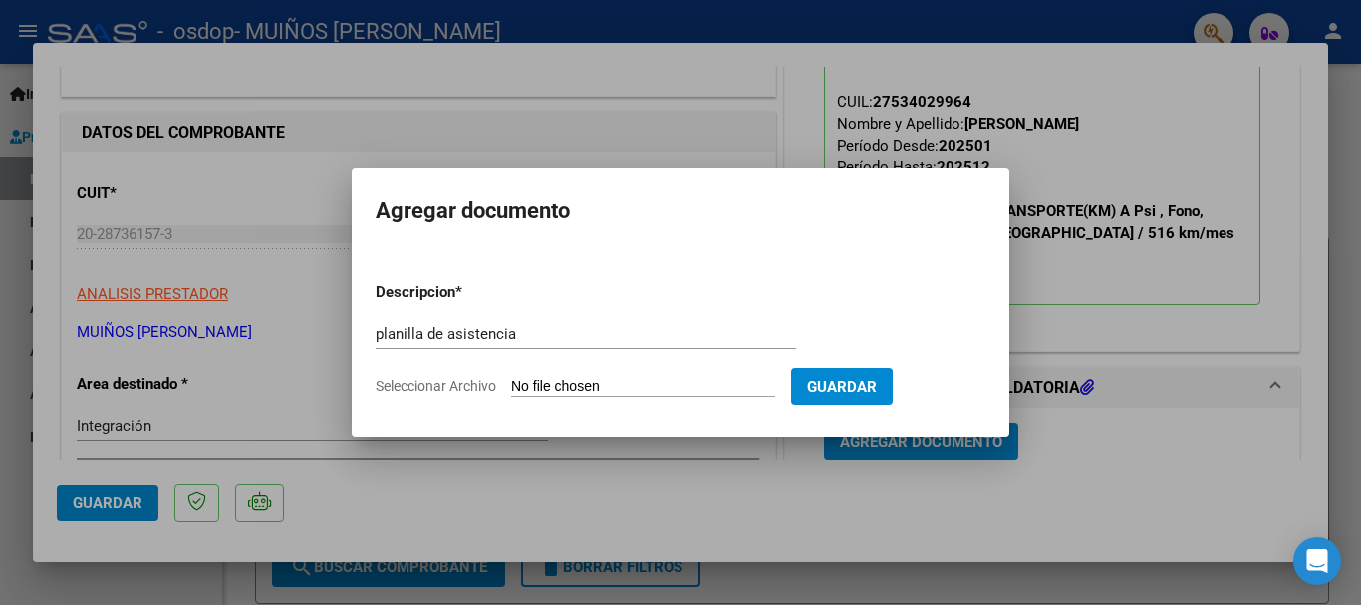
type input "C:\fakepath\2025-09-11_003.jpg"
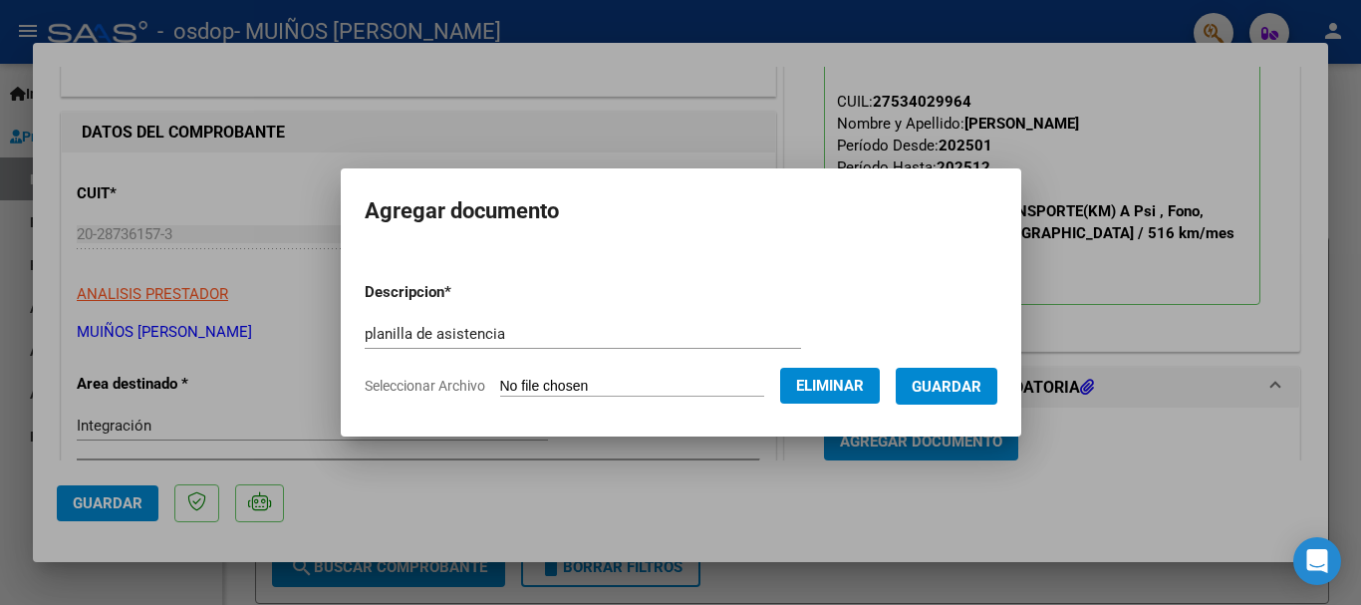
click at [951, 392] on span "Guardar" at bounding box center [946, 387] width 70 height 18
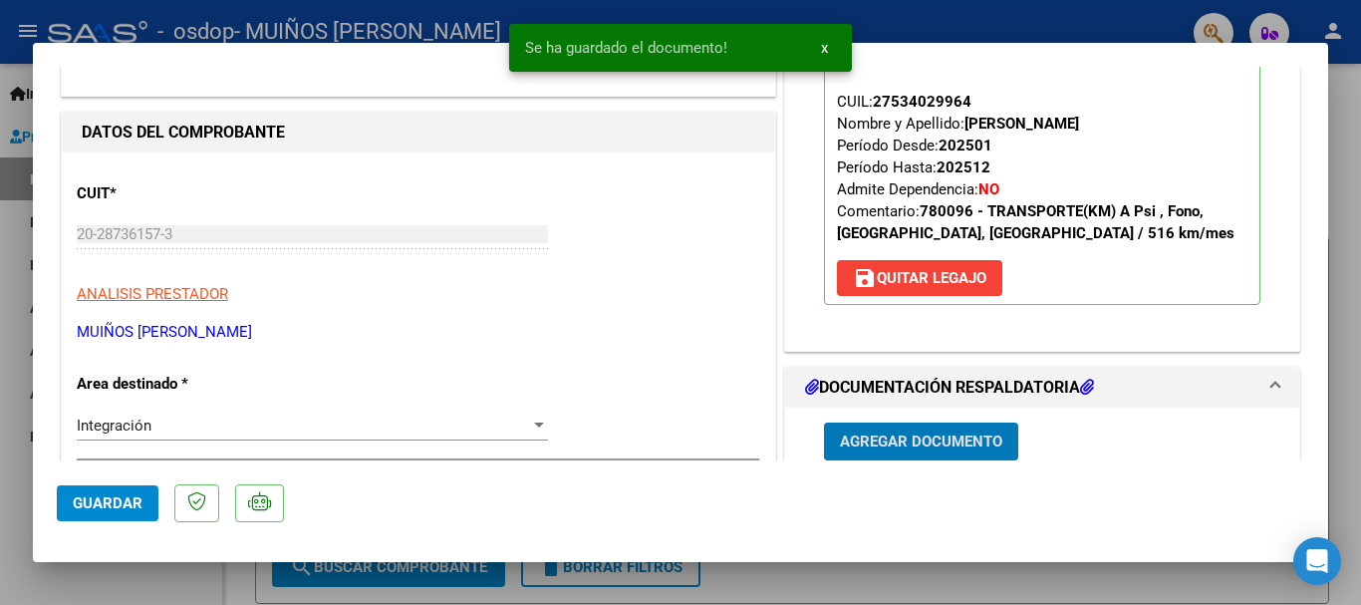
click at [917, 434] on span "Agregar Documento" at bounding box center [921, 442] width 162 height 18
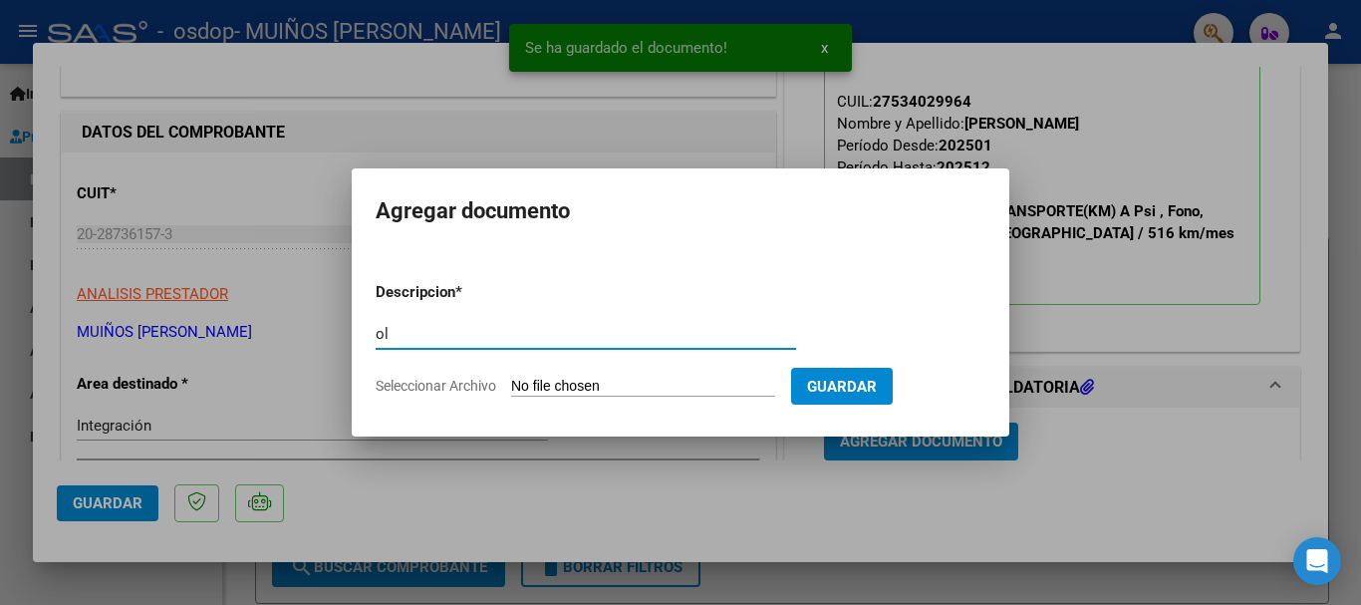
type input "o"
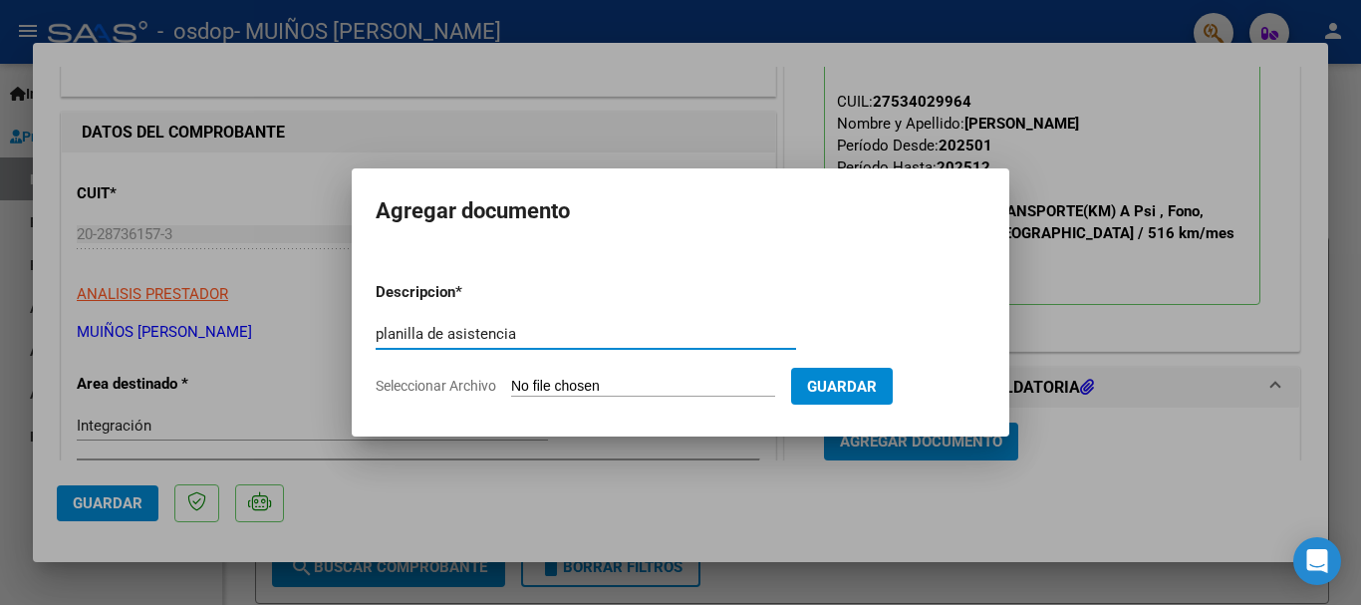
type input "planilla de asistencia"
click at [549, 382] on input "Seleccionar Archivo" at bounding box center [643, 387] width 264 height 19
type input "C:\fakepath\2025-09-11_004.jpg"
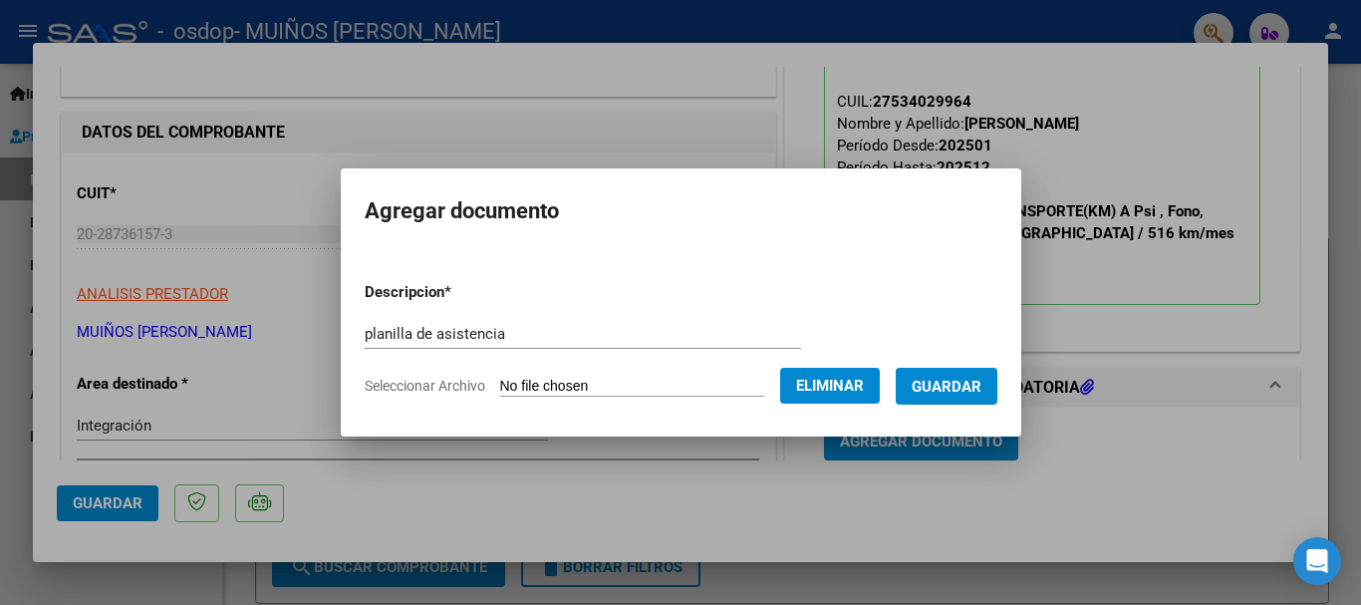
click at [962, 389] on span "Guardar" at bounding box center [946, 387] width 70 height 18
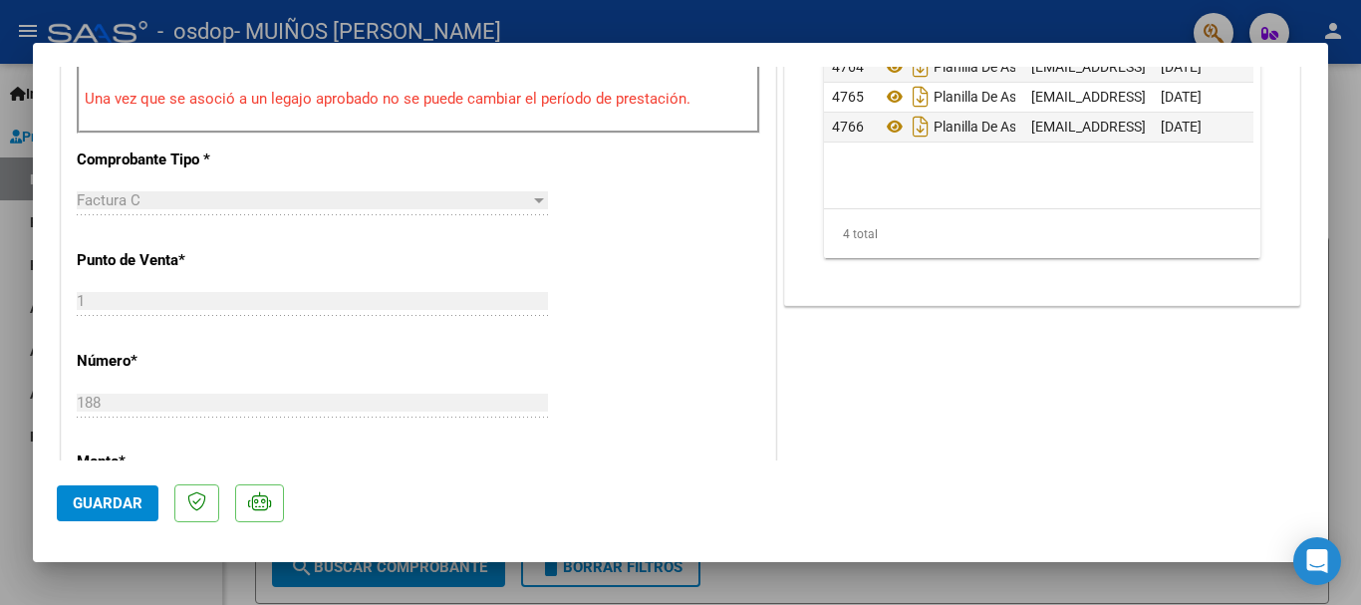
scroll to position [800, 0]
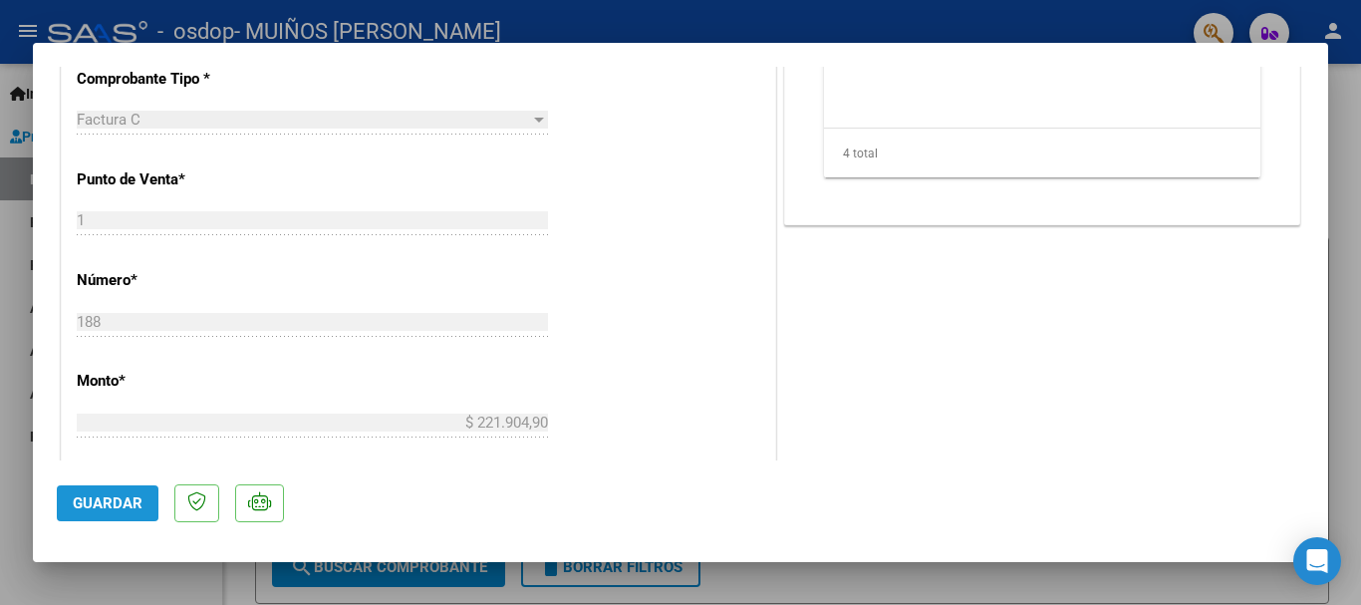
click at [94, 501] on span "Guardar" at bounding box center [108, 503] width 70 height 18
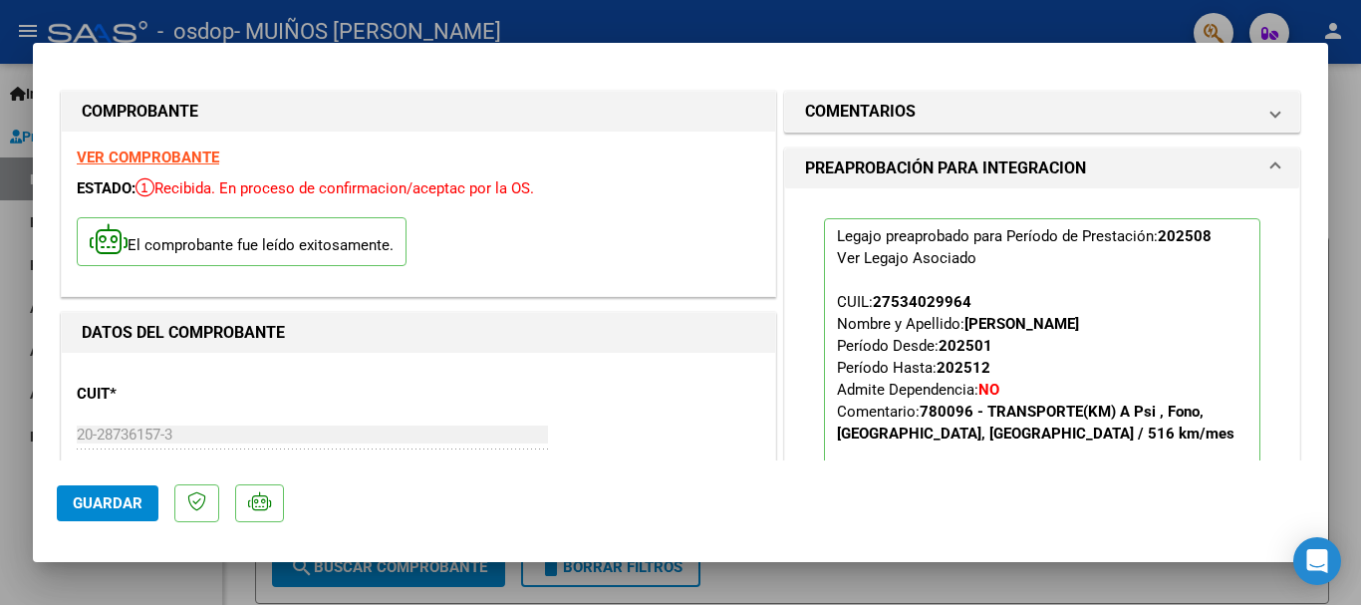
scroll to position [0, 0]
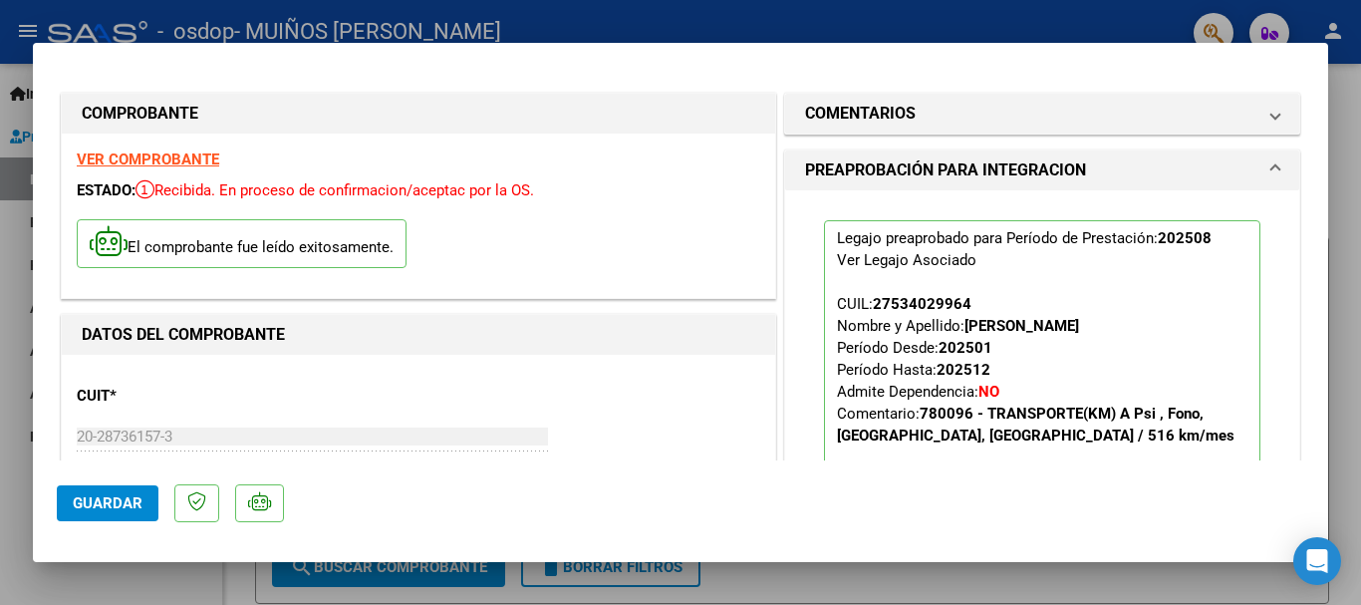
click at [1073, 22] on div at bounding box center [680, 302] width 1361 height 605
type input "$ 0,00"
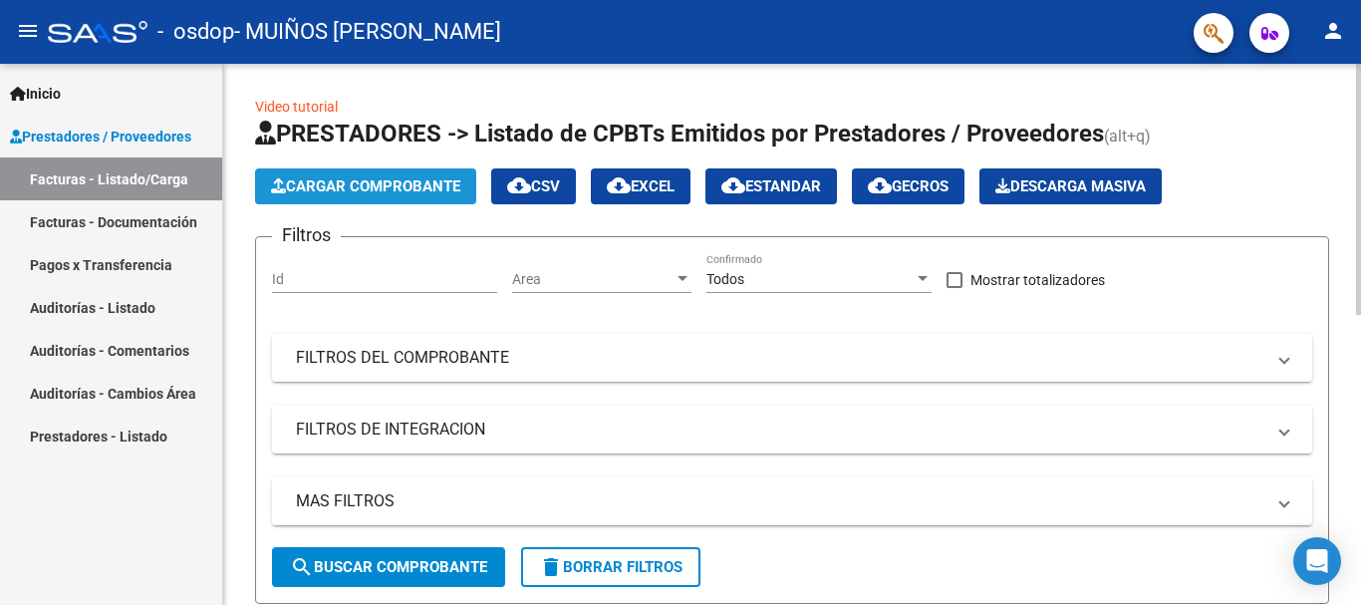
click at [373, 179] on span "Cargar Comprobante" at bounding box center [365, 186] width 189 height 18
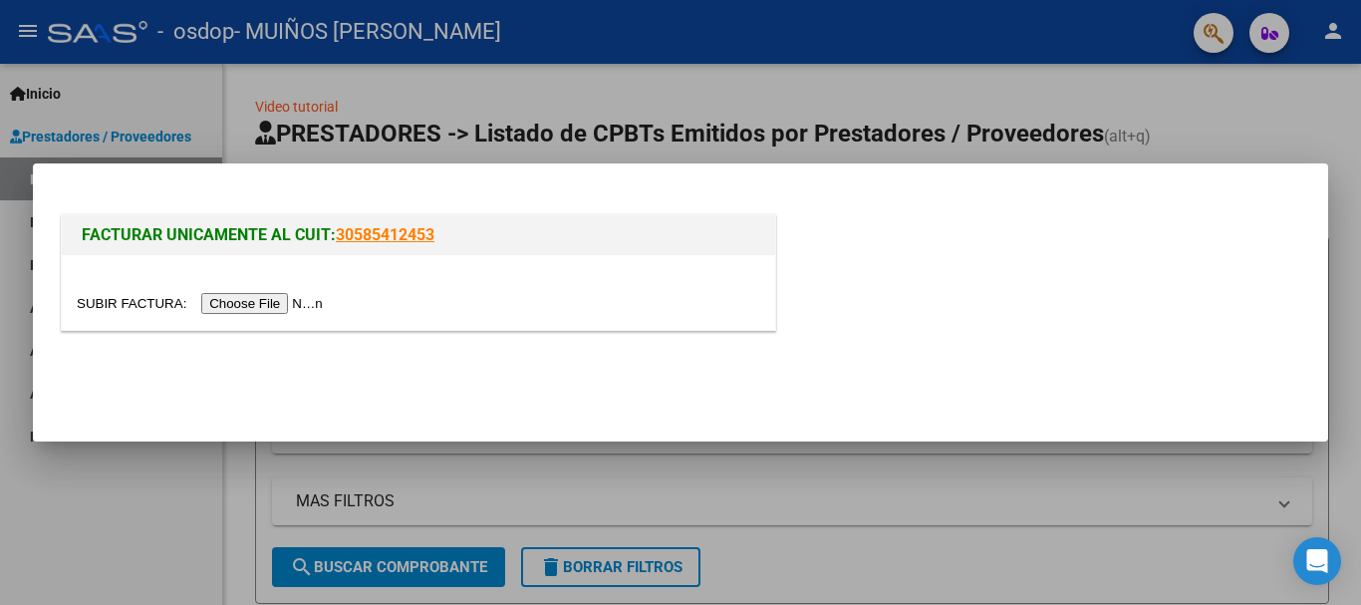
click at [270, 303] on input "file" at bounding box center [203, 303] width 252 height 21
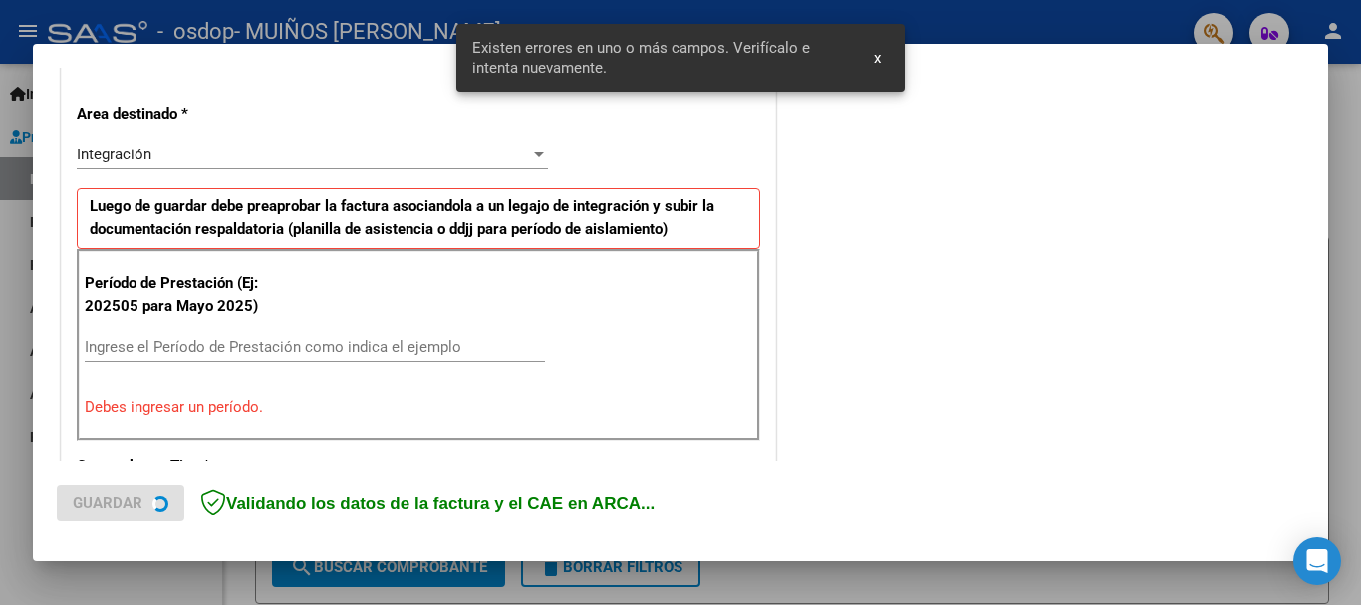
scroll to position [460, 0]
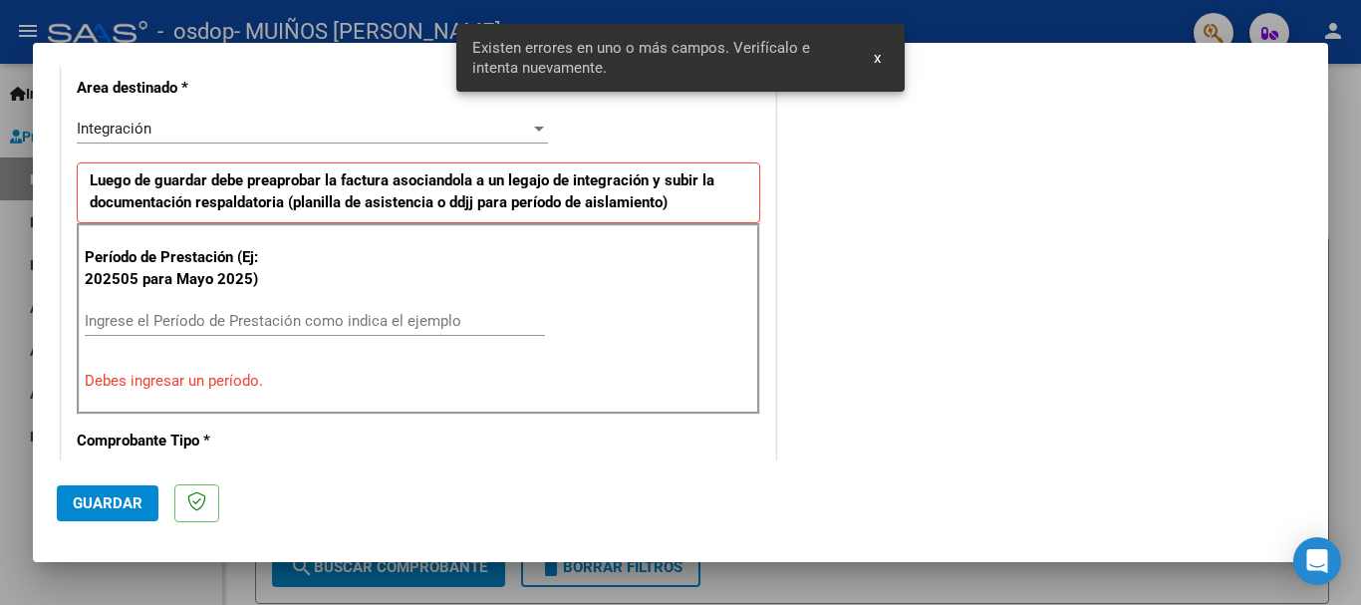
click at [229, 319] on input "Ingrese el Período de Prestación como indica el ejemplo" at bounding box center [315, 321] width 460 height 18
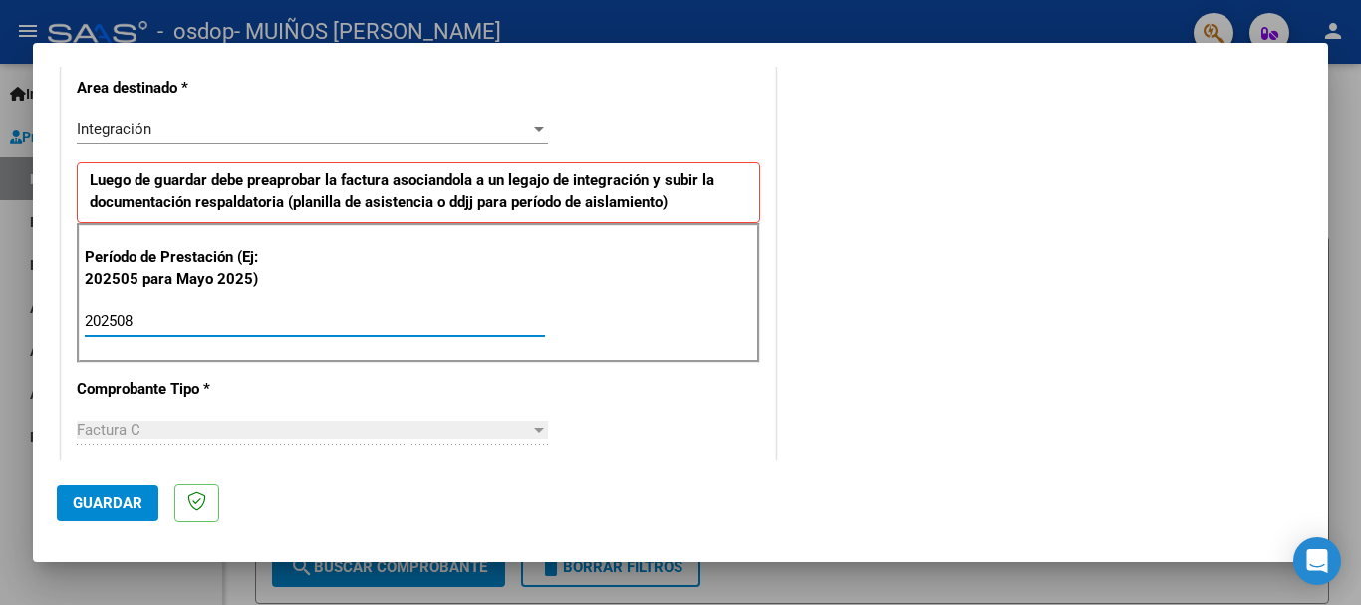
type input "202508"
click at [371, 370] on div "CUIT * 20-28736157-3 Ingresar CUIT ANALISIS PRESTADOR [PERSON_NAME] [PERSON_NAM…" at bounding box center [418, 605] width 713 height 1499
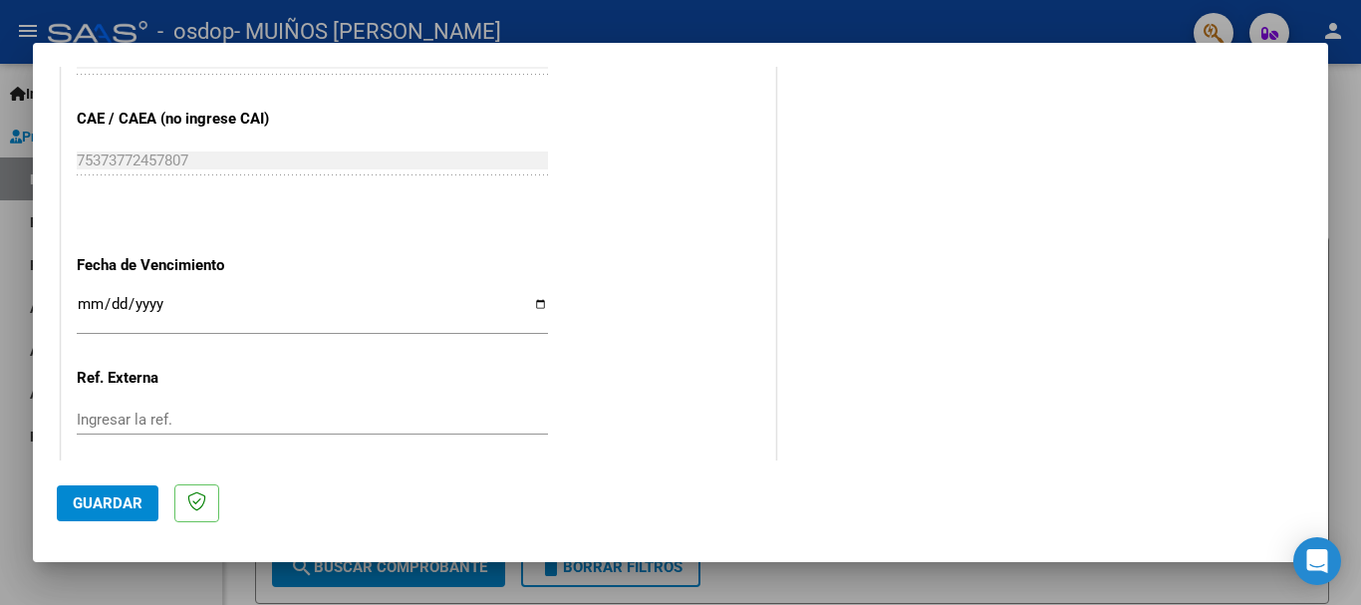
scroll to position [1257, 0]
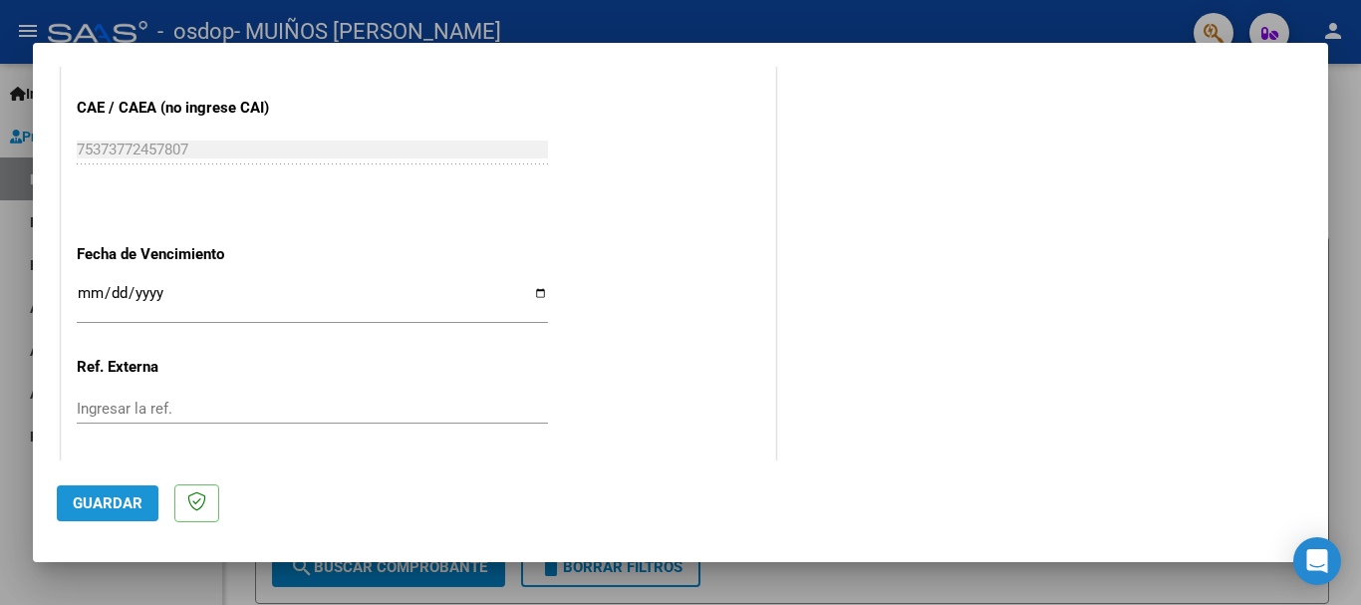
click at [101, 507] on span "Guardar" at bounding box center [108, 503] width 70 height 18
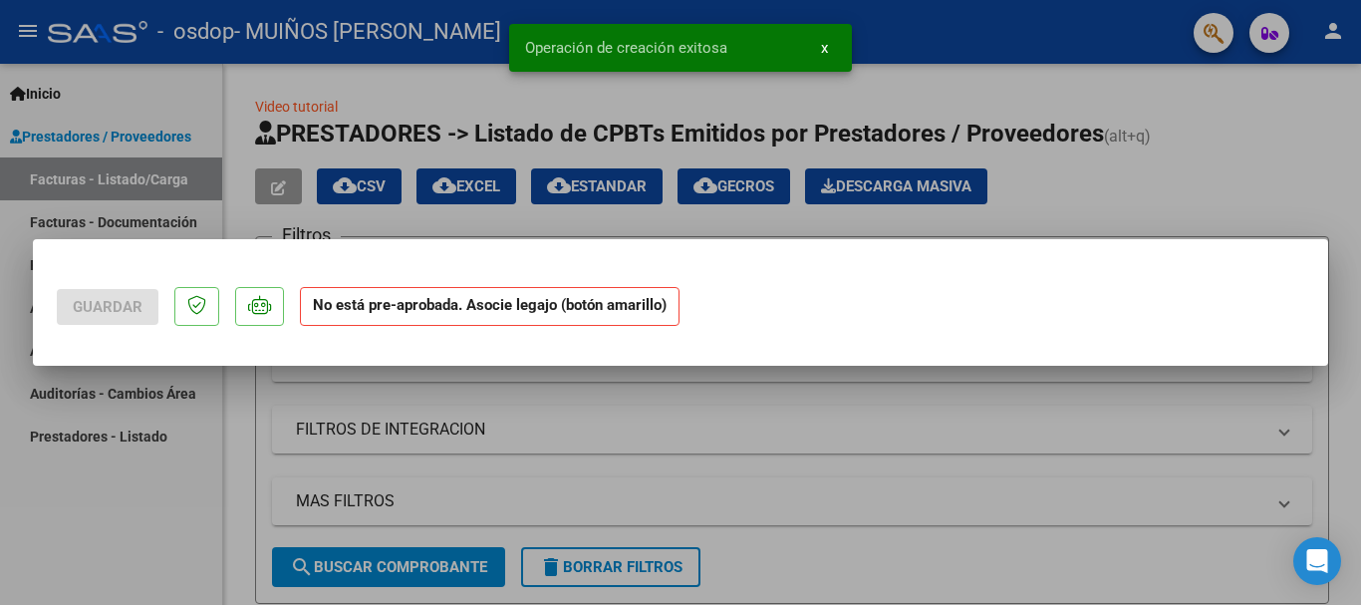
scroll to position [0, 0]
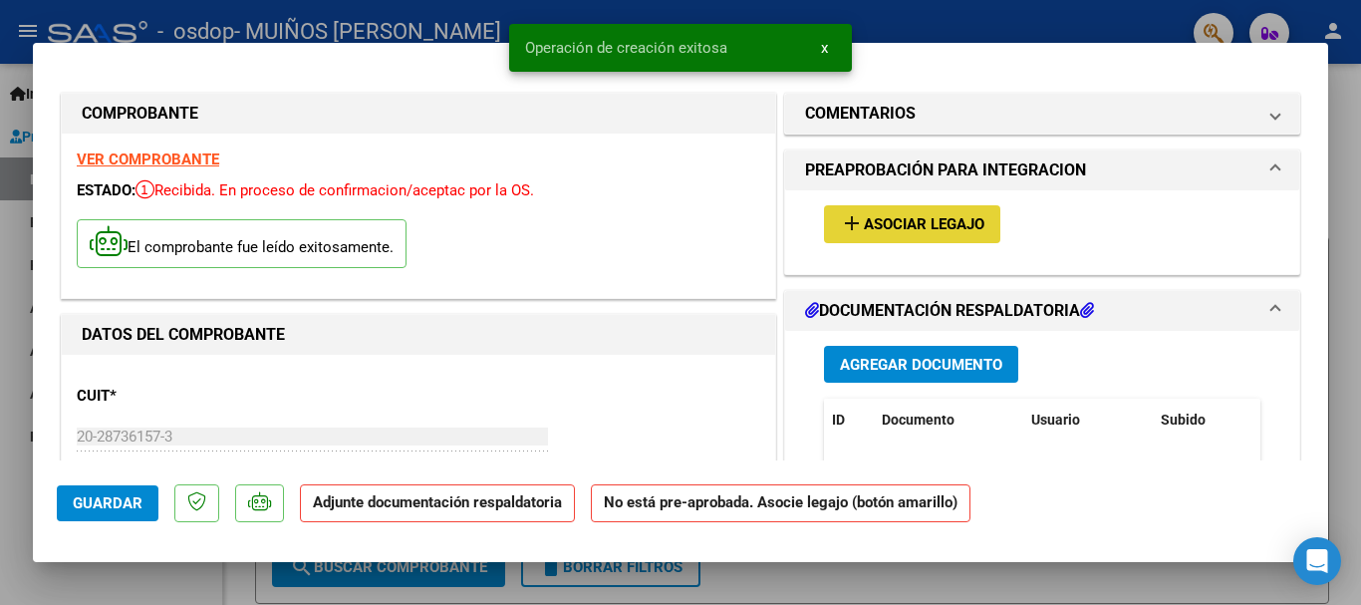
click at [868, 220] on span "Asociar Legajo" at bounding box center [924, 225] width 121 height 18
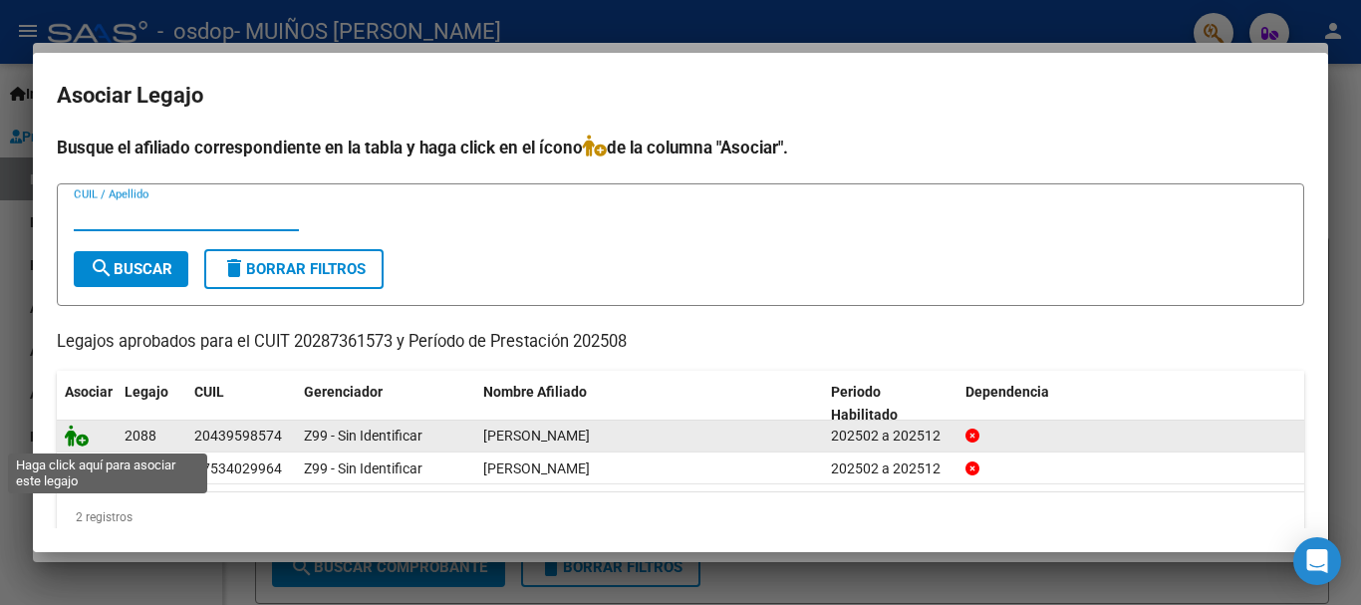
click at [77, 439] on icon at bounding box center [77, 435] width 24 height 22
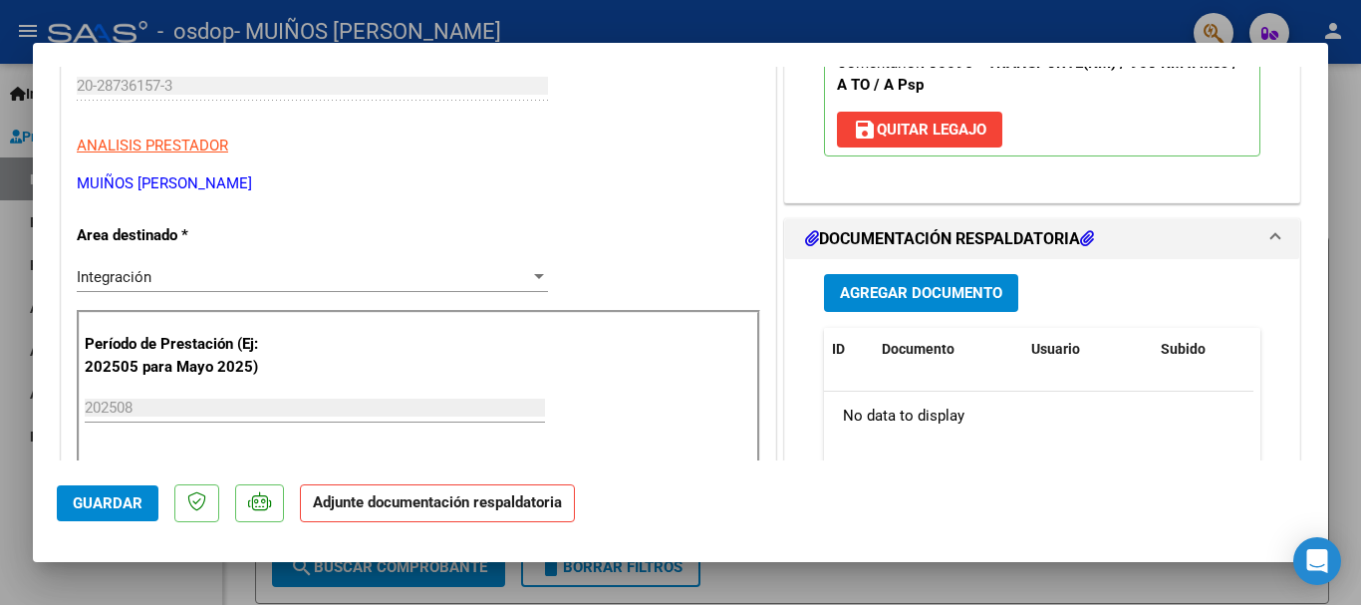
scroll to position [398, 0]
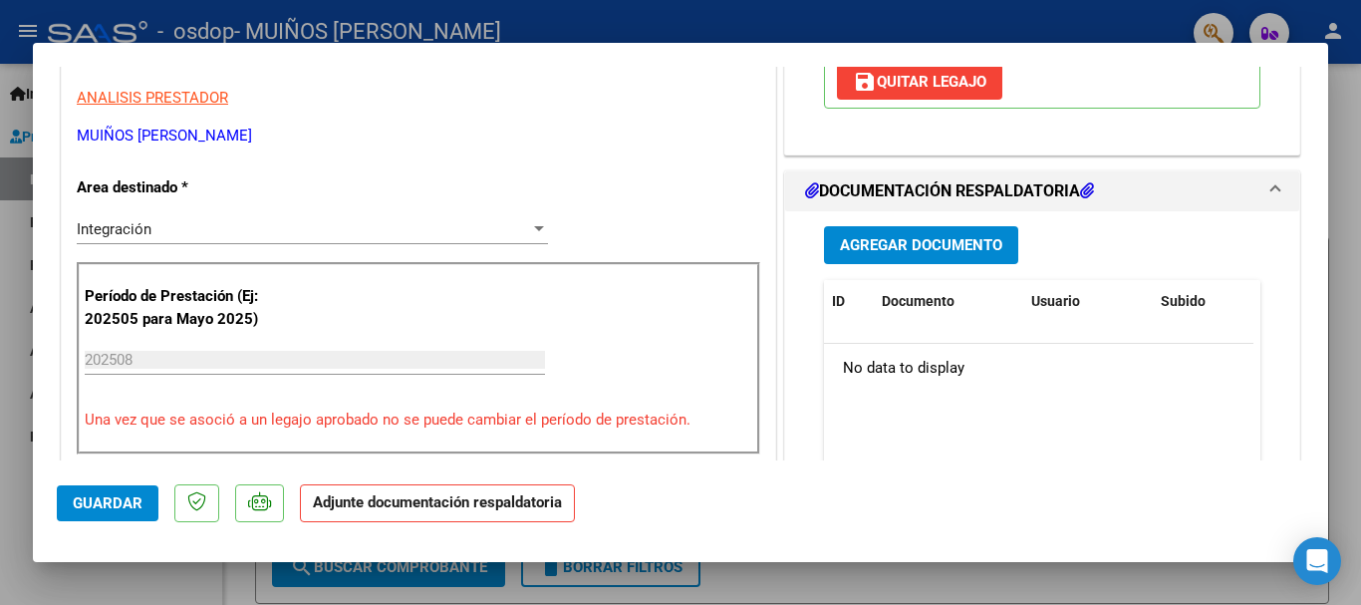
click at [901, 241] on span "Agregar Documento" at bounding box center [921, 246] width 162 height 18
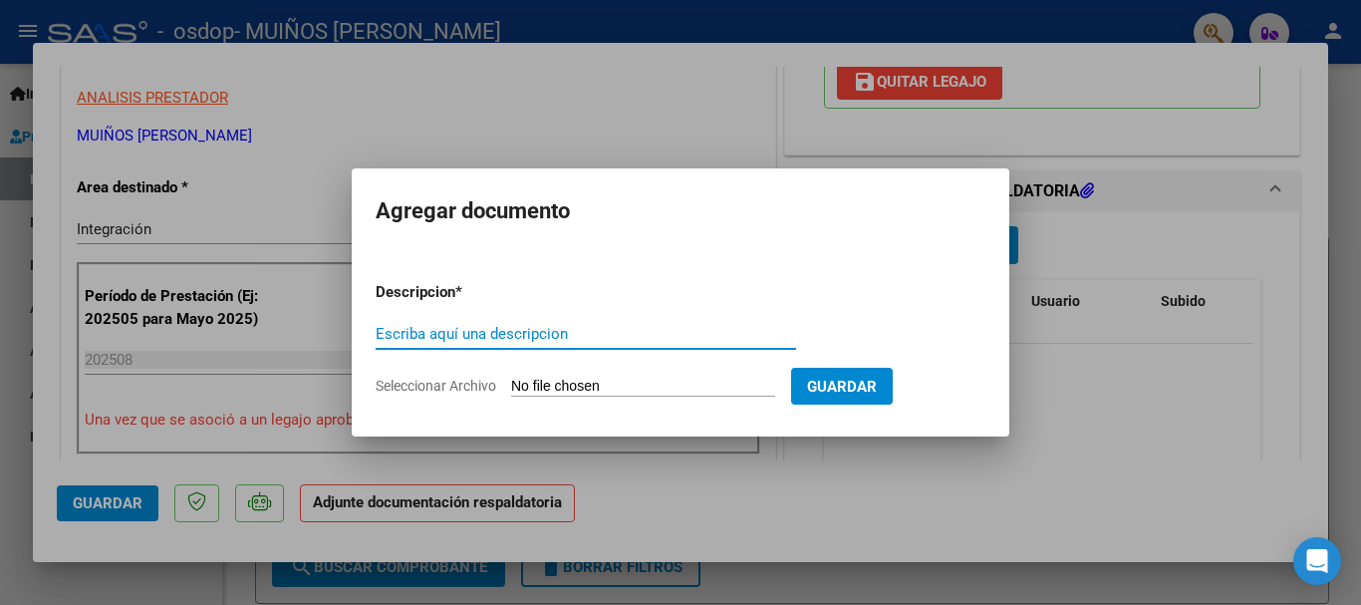
click at [689, 383] on input "Seleccionar Archivo" at bounding box center [643, 387] width 264 height 19
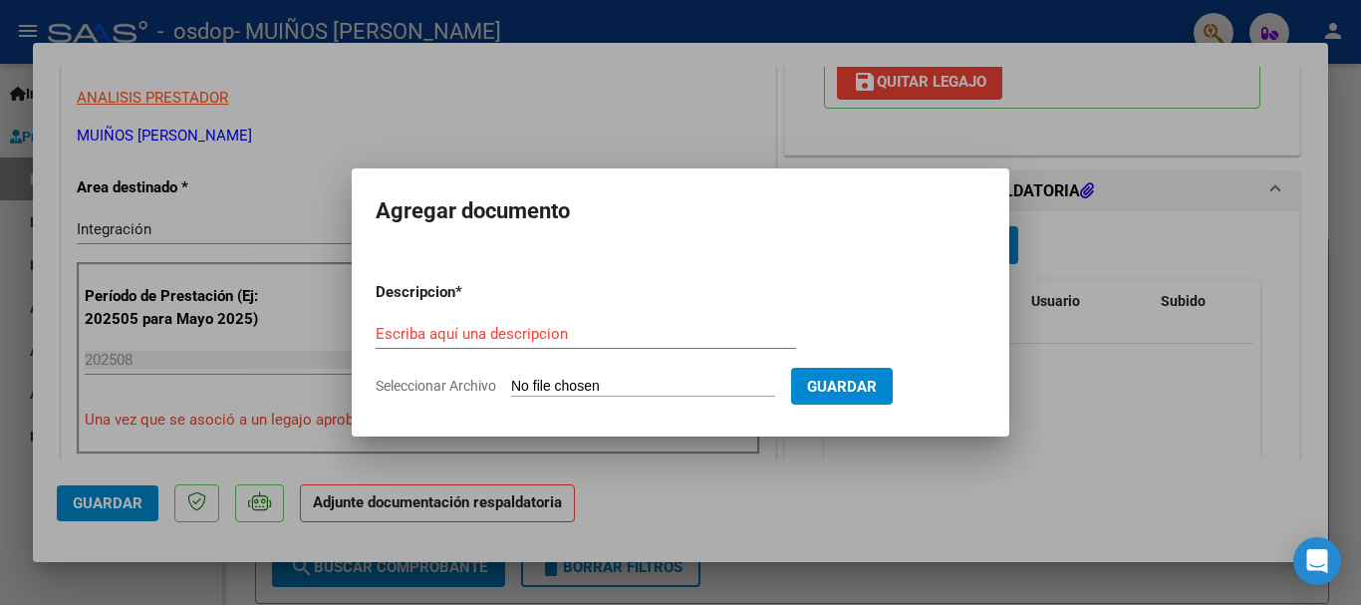
type input "C:\fakepath\2025-09-11_001.jpg"
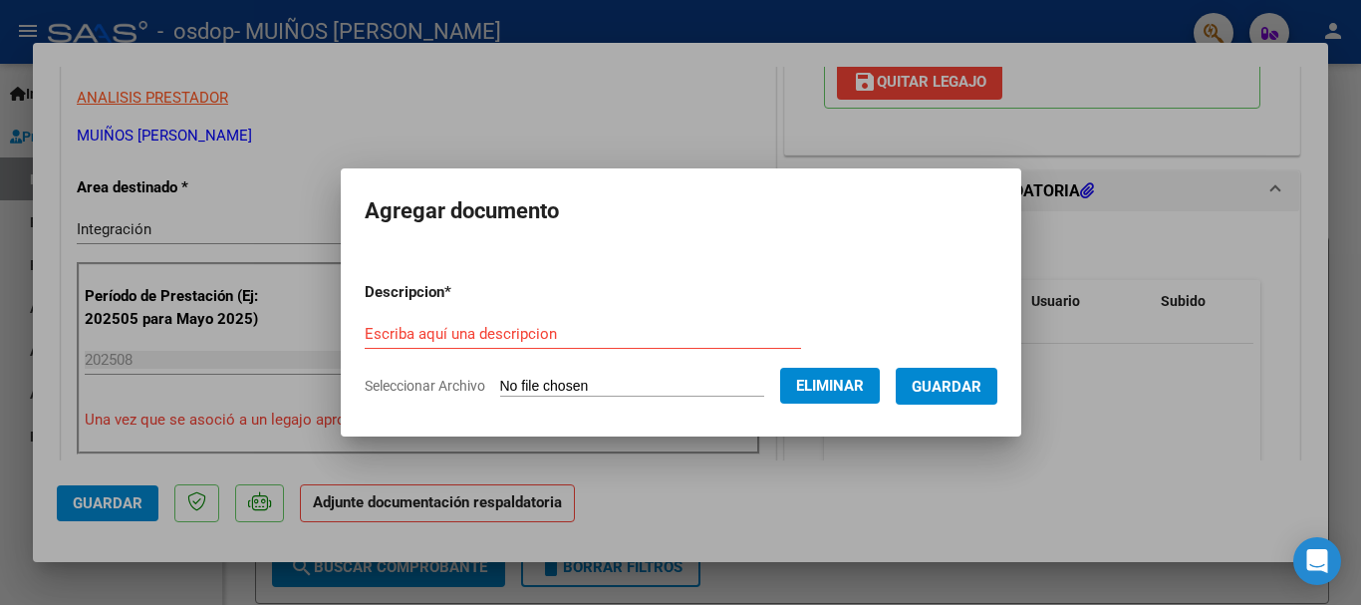
click at [507, 315] on form "Descripcion * Escriba aquí una descripcion Seleccionar Archivo Eliminar Guardar" at bounding box center [681, 338] width 632 height 145
click at [498, 340] on input "Escriba aquí una descripcion" at bounding box center [583, 334] width 436 height 18
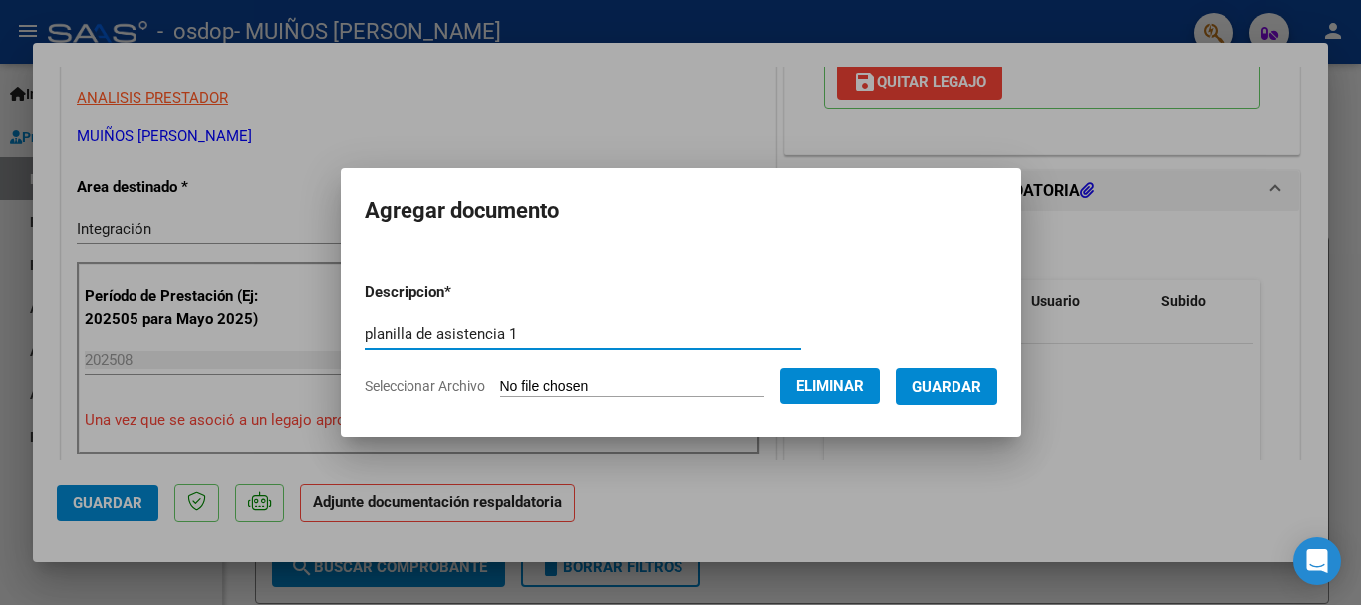
type input "planilla de asistencia 1"
click at [950, 383] on span "Guardar" at bounding box center [946, 387] width 70 height 18
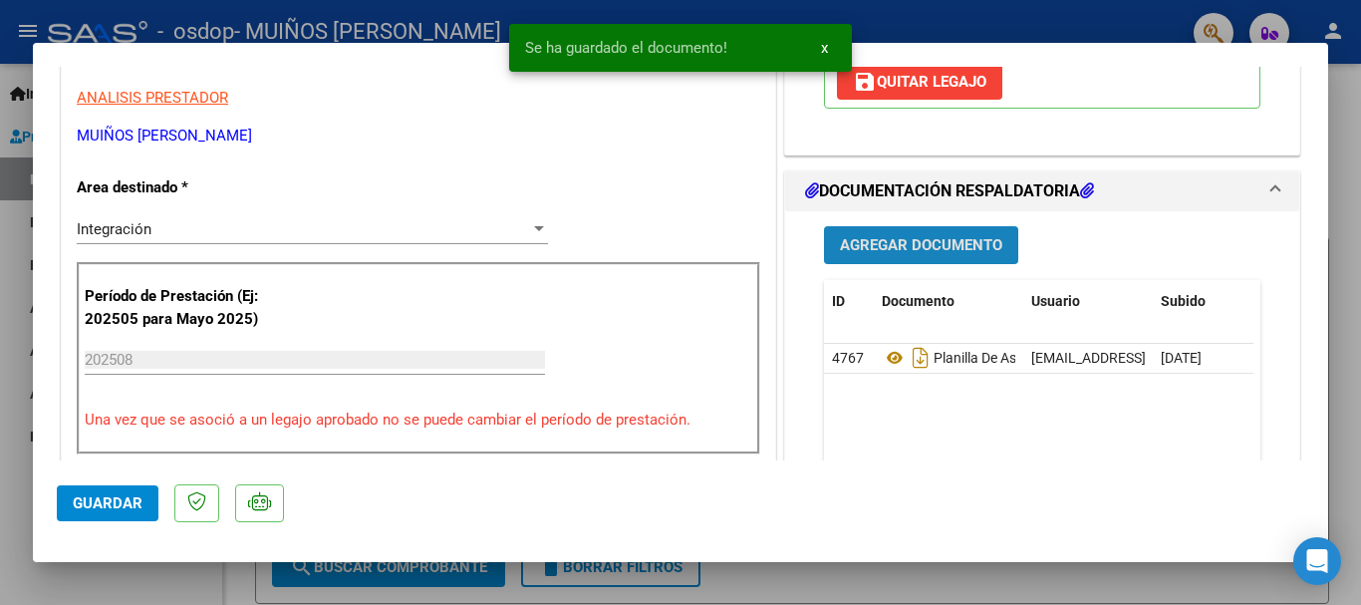
click at [884, 238] on span "Agregar Documento" at bounding box center [921, 246] width 162 height 18
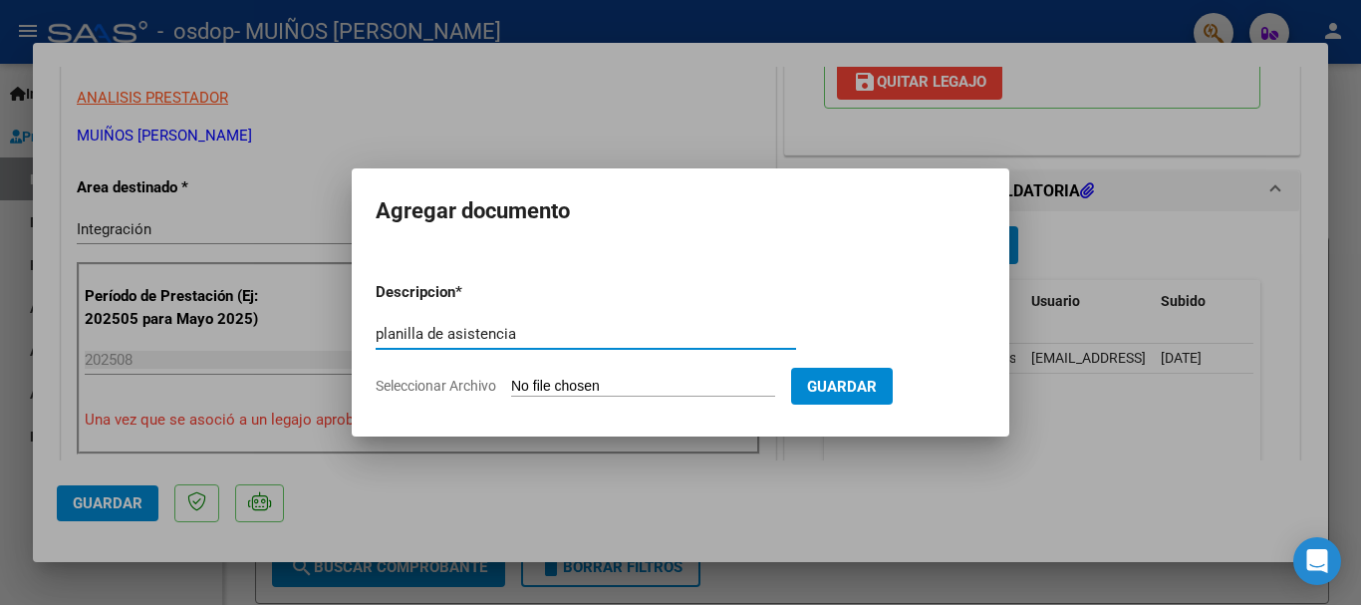
type input "planilla de asistencia"
click at [612, 379] on input "Seleccionar Archivo" at bounding box center [643, 387] width 264 height 19
type input "C:\fakepath\2025-09-11_002.jpg"
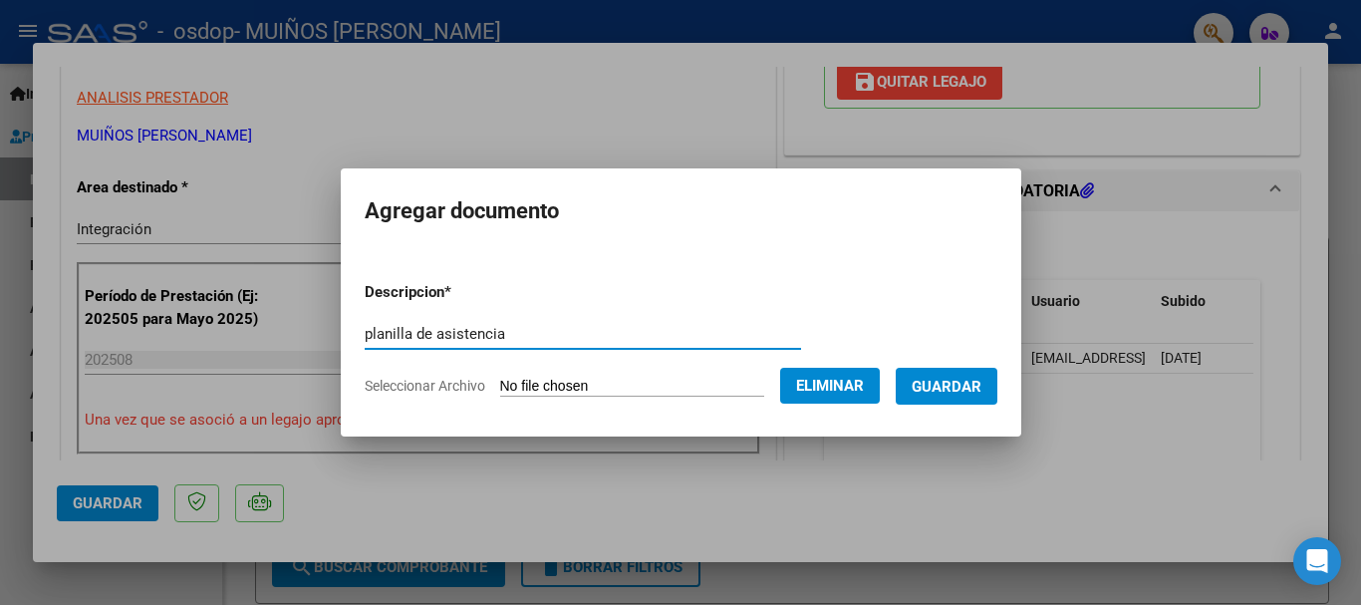
click at [635, 325] on input "planilla de asistencia" at bounding box center [583, 334] width 436 height 18
type input "planilla de asistencia 2"
click at [965, 393] on span "Guardar" at bounding box center [946, 387] width 70 height 18
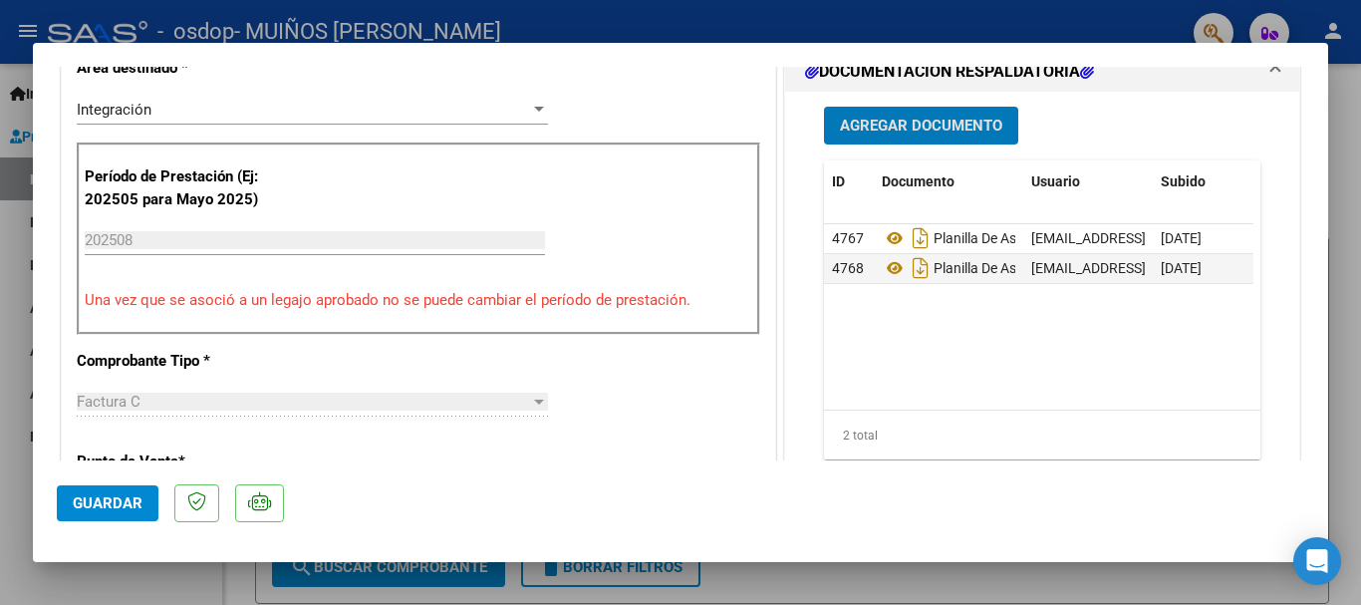
scroll to position [697, 0]
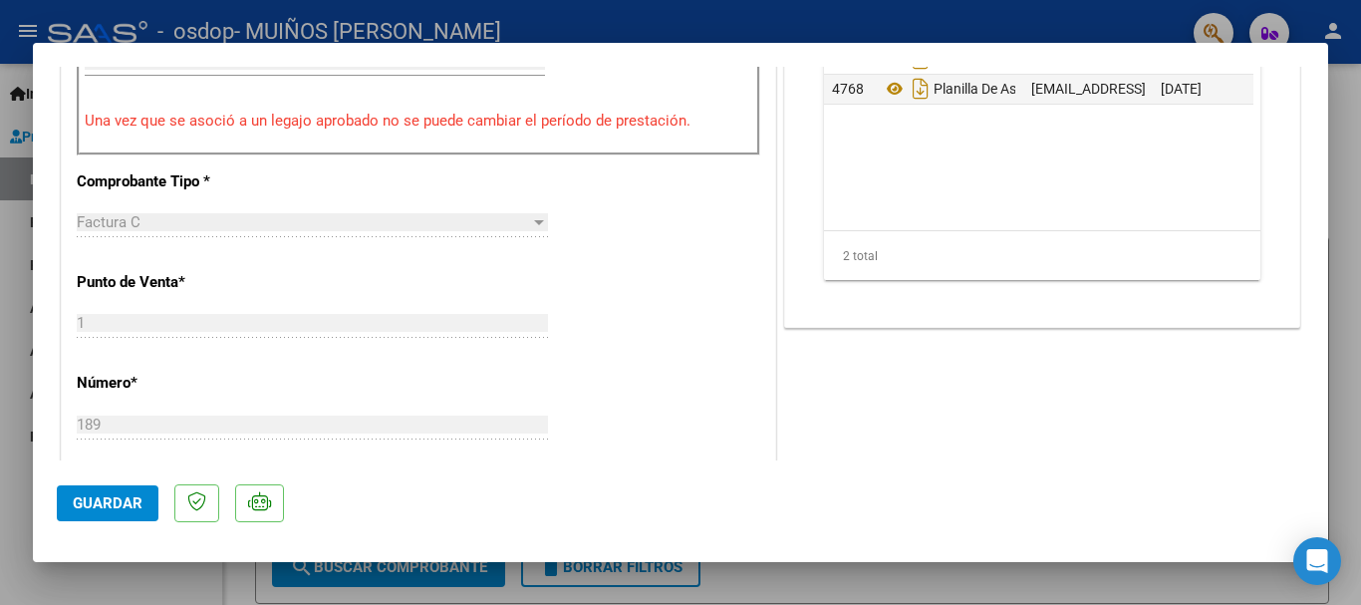
click at [96, 506] on span "Guardar" at bounding box center [108, 503] width 70 height 18
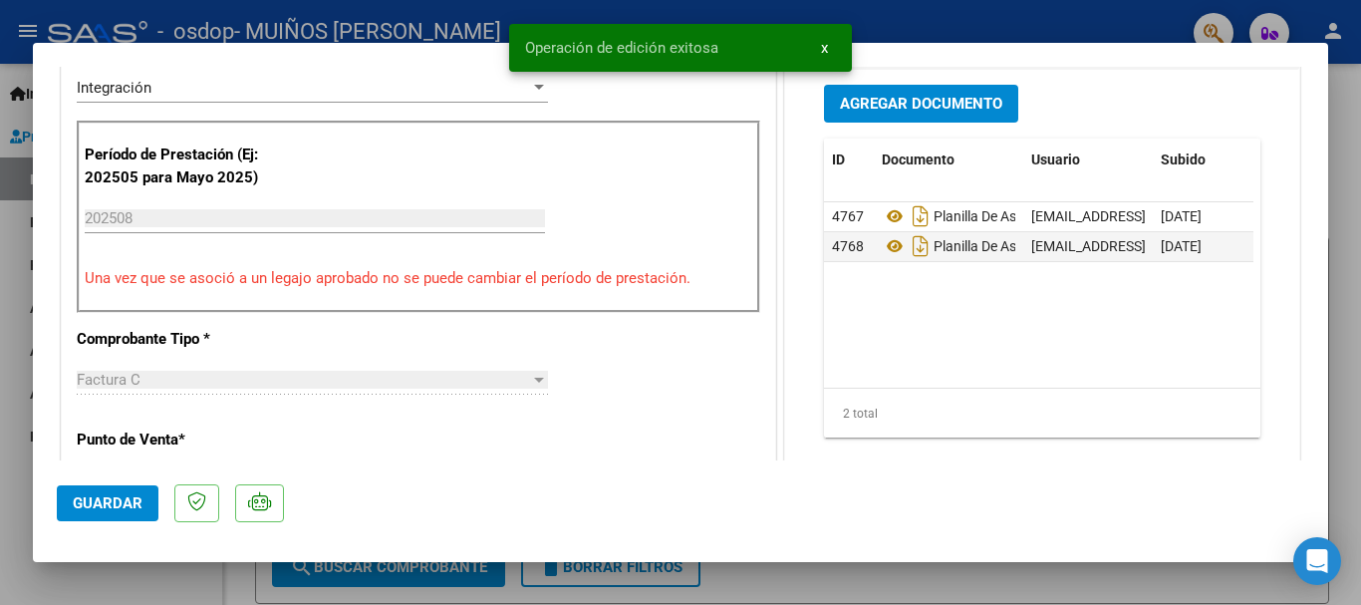
scroll to position [199, 0]
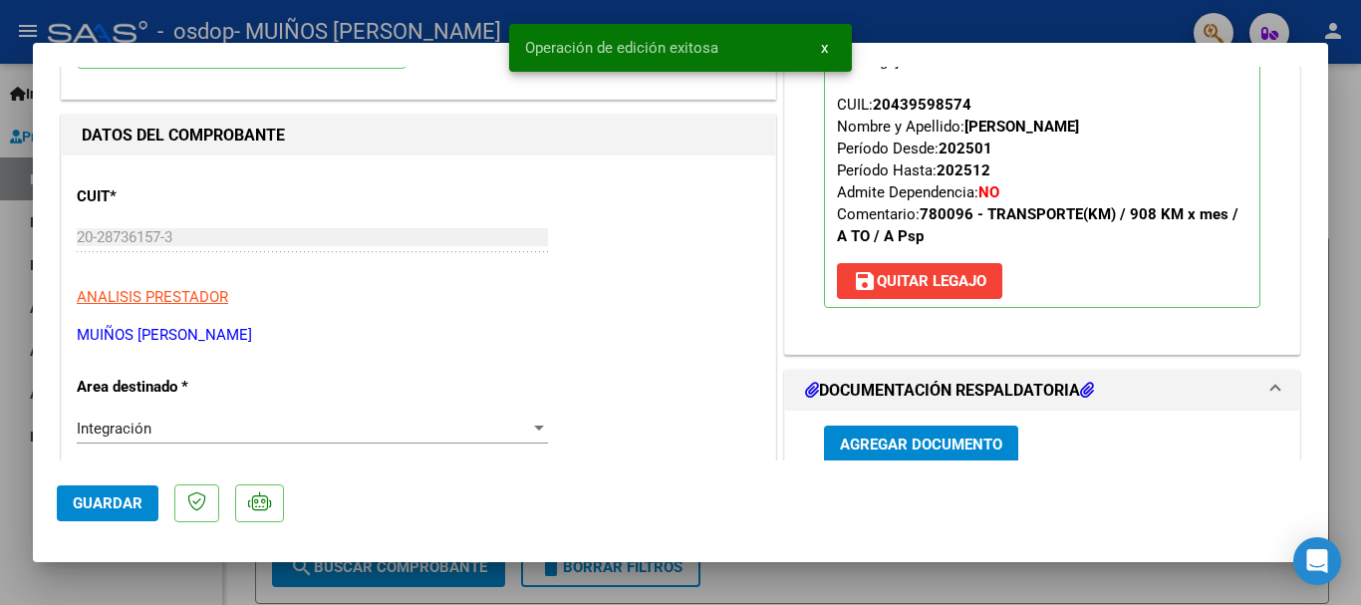
click at [824, 47] on span "x" at bounding box center [824, 48] width 7 height 18
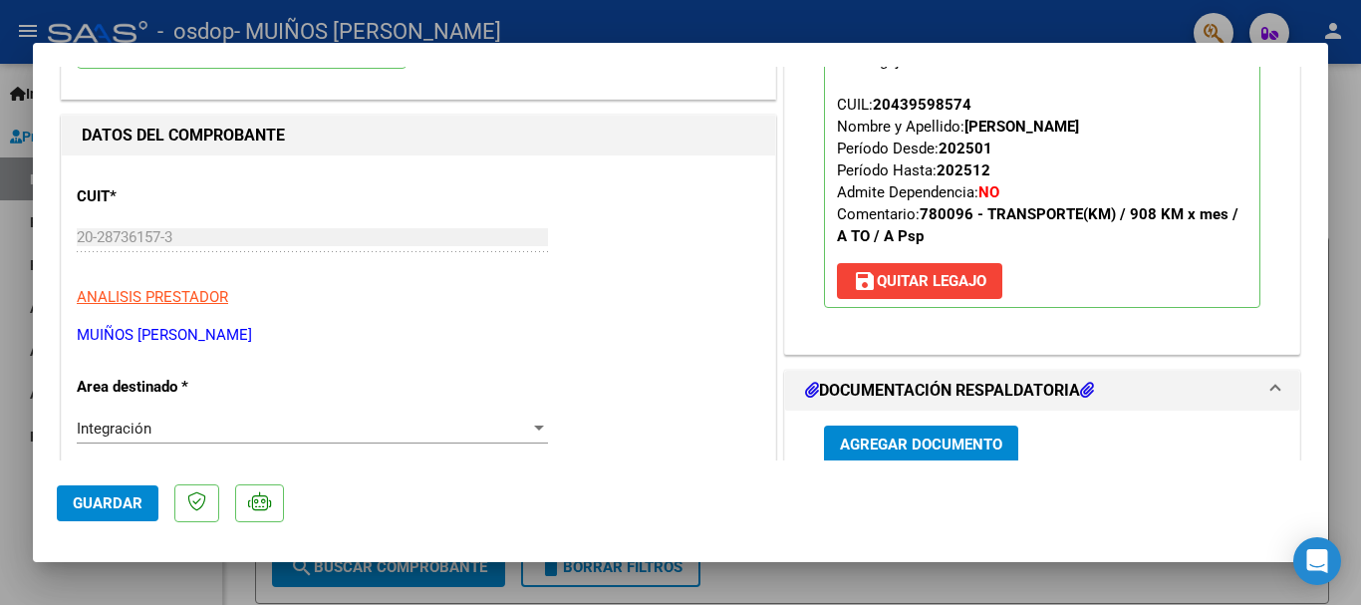
click at [905, 22] on div at bounding box center [680, 302] width 1361 height 605
type input "$ 0,00"
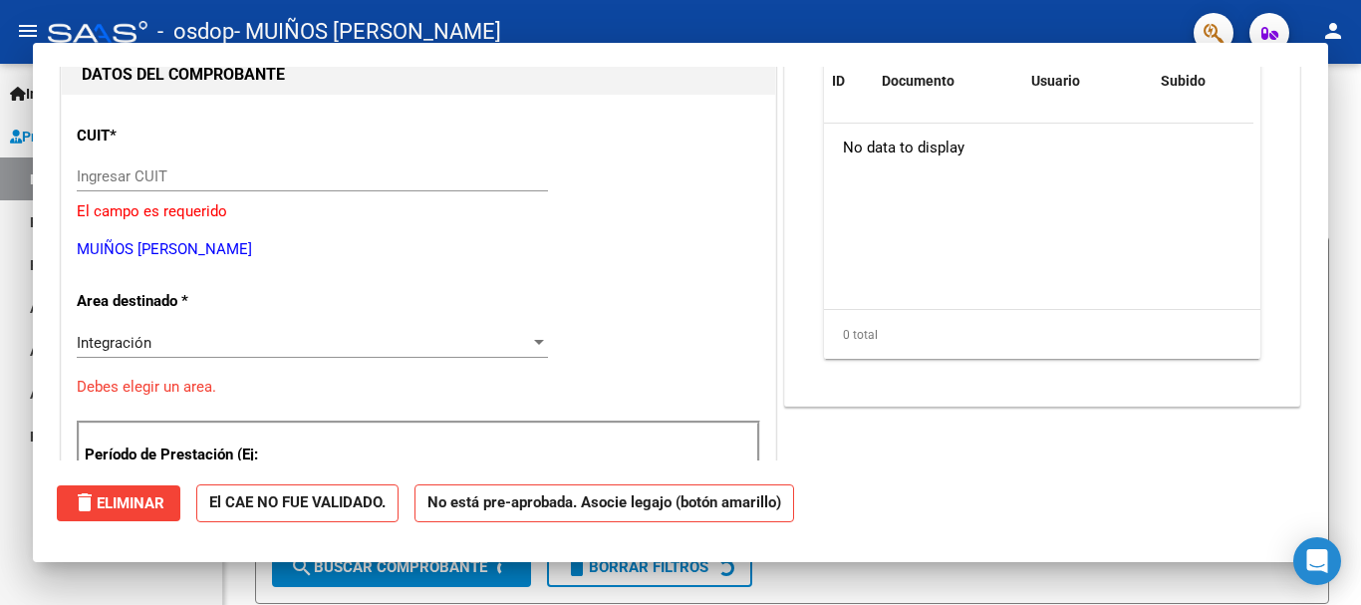
scroll to position [211, 0]
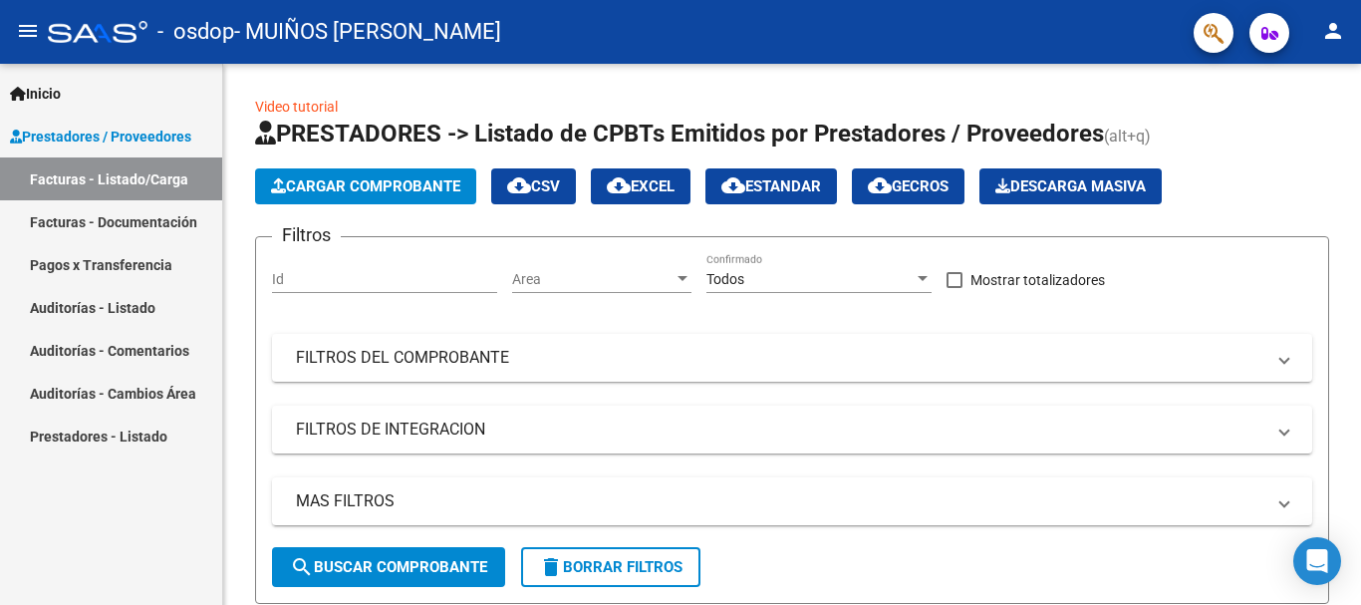
click at [124, 221] on link "Facturas - Documentación" at bounding box center [111, 221] width 222 height 43
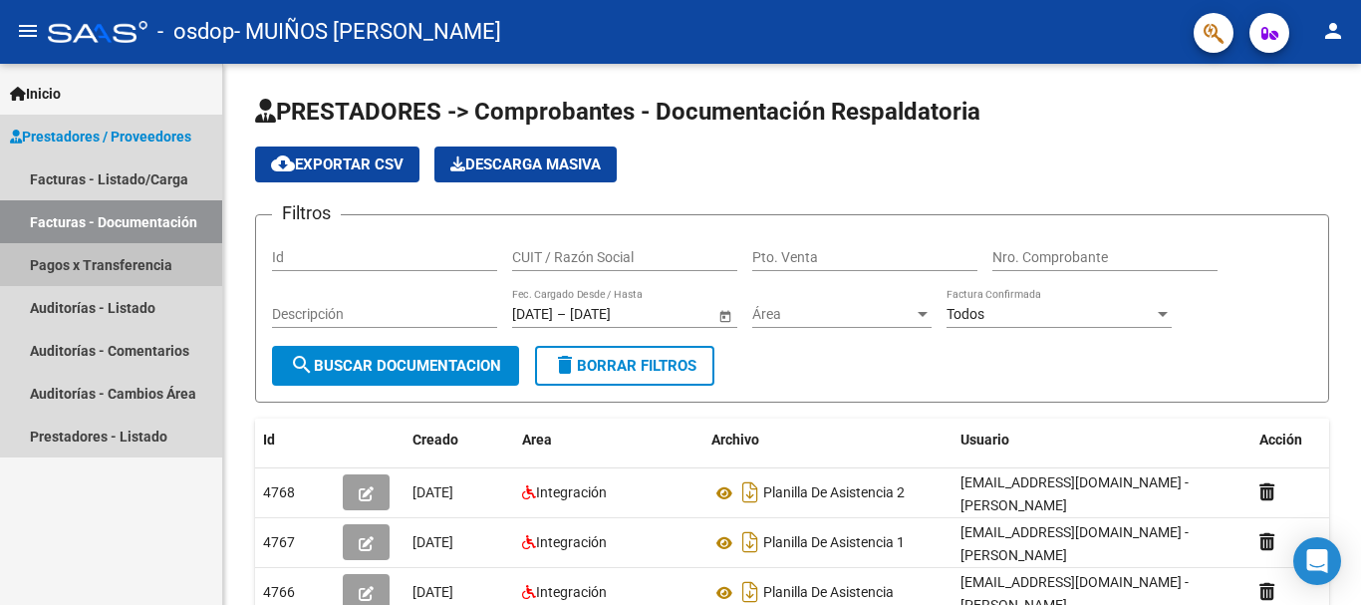
click at [66, 264] on link "Pagos x Transferencia" at bounding box center [111, 264] width 222 height 43
